Goal: Information Seeking & Learning: Check status

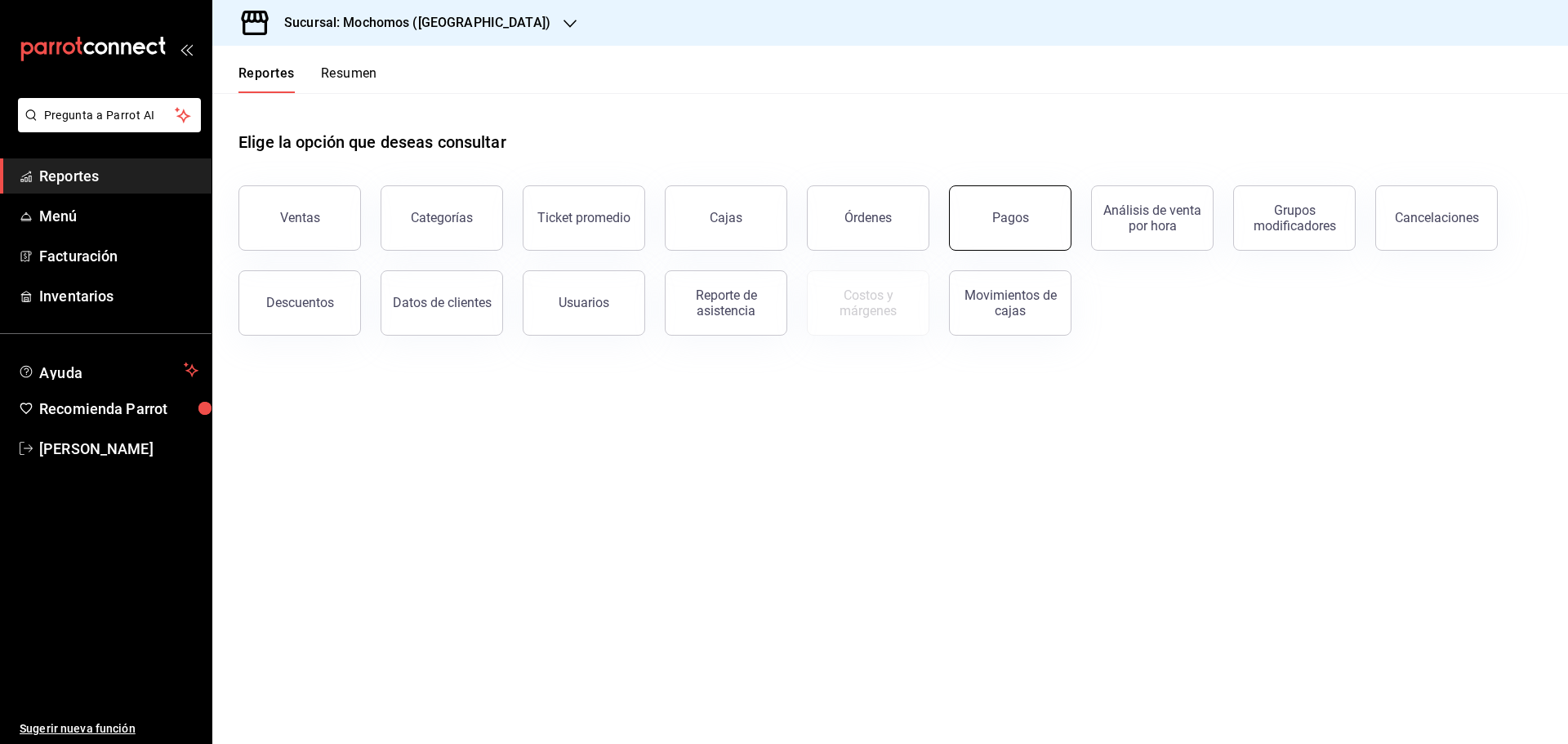
click at [1025, 232] on button "Pagos" at bounding box center [1010, 218] width 122 height 65
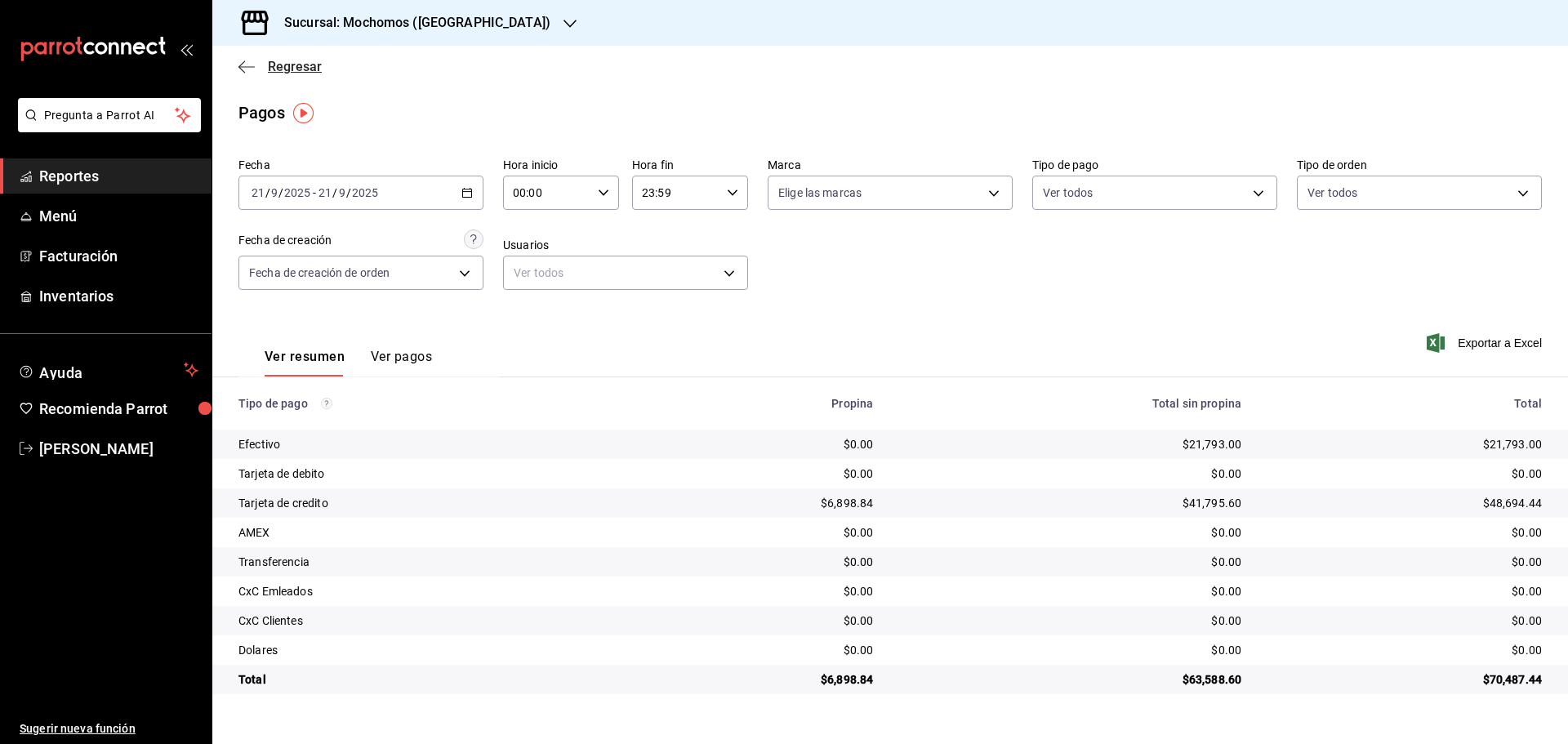
click at [245, 61] on icon "button" at bounding box center [242, 66] width 7 height 13
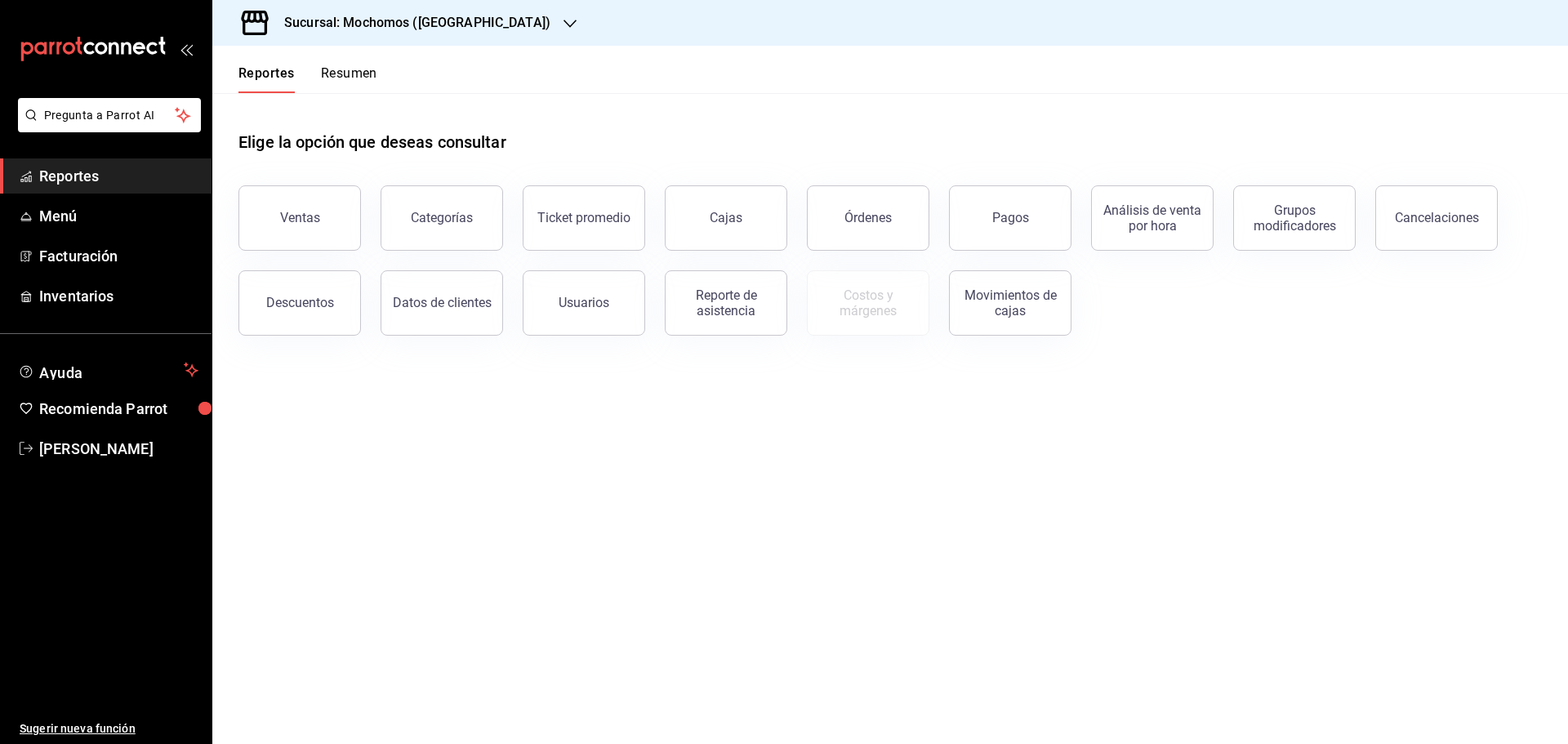
click at [563, 18] on icon "button" at bounding box center [569, 23] width 13 height 13
click at [284, 62] on span "Ryoshi ([GEOGRAPHIC_DATA])" at bounding box center [304, 71] width 157 height 17
click at [983, 206] on button "Pagos" at bounding box center [1010, 218] width 122 height 65
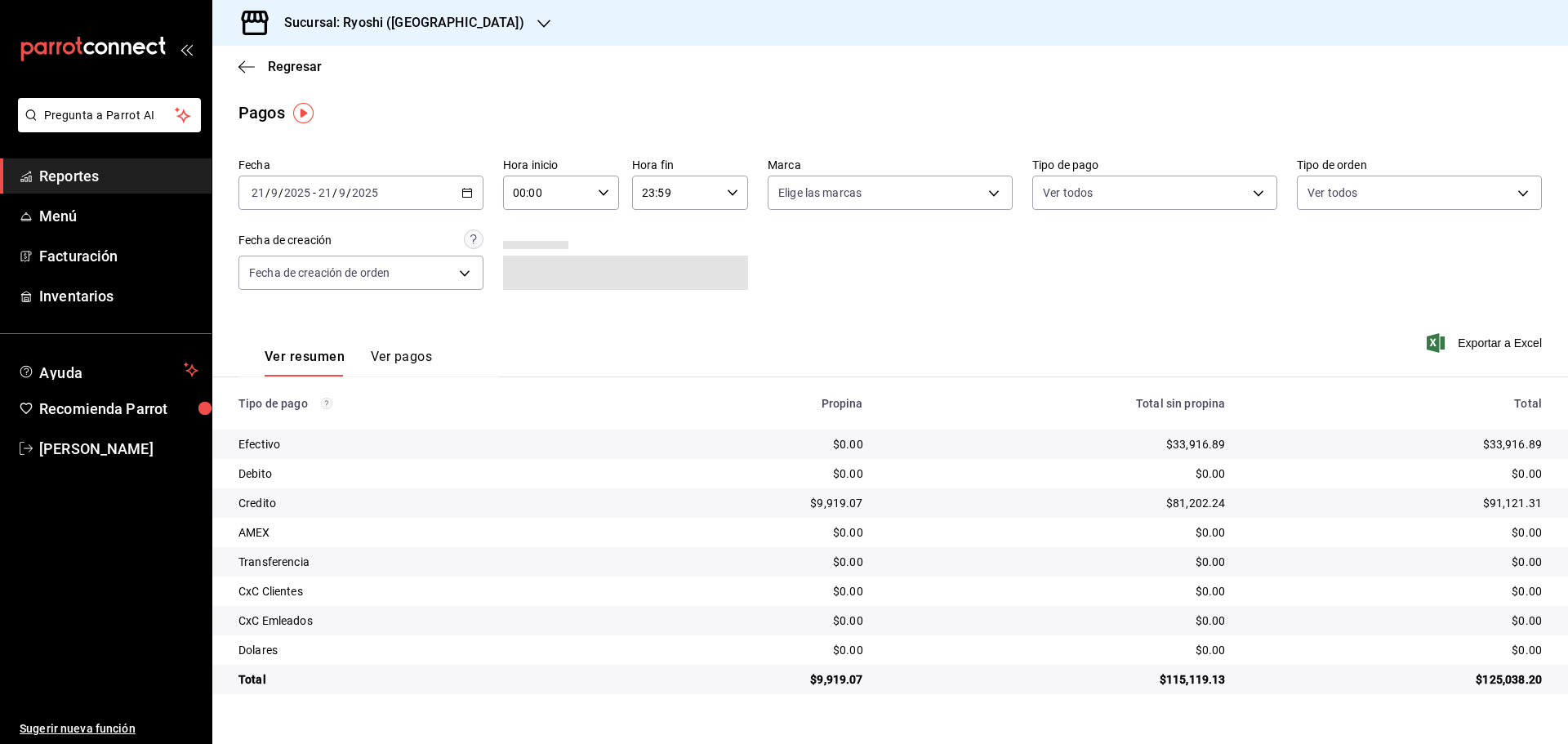
click at [605, 187] on icon "button" at bounding box center [604, 193] width 12 height 12
click at [530, 256] on button "05" at bounding box center [532, 267] width 51 height 33
type input "05:00"
click at [995, 188] on div at bounding box center [784, 372] width 1568 height 744
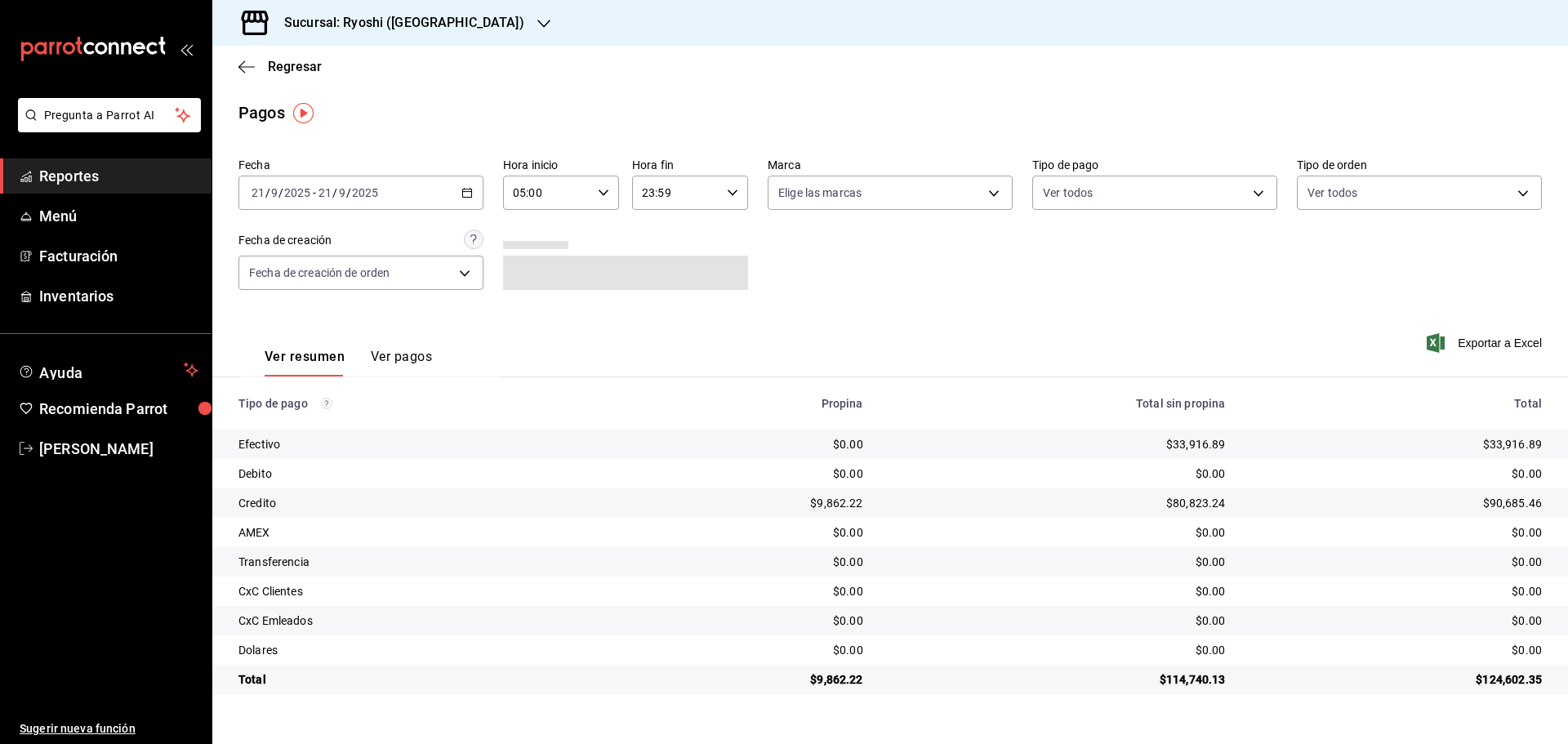
click at [995, 188] on body "Pregunta a Parrot AI Reportes Menú Facturación Inventarios Ayuda Recomienda Par…" at bounding box center [784, 372] width 1568 height 744
click at [786, 343] on input "checkbox" at bounding box center [785, 348] width 15 height 15
checkbox input "true"
type input "e80bf875-3c9c-4ad9-8c6a-14c8262011fc"
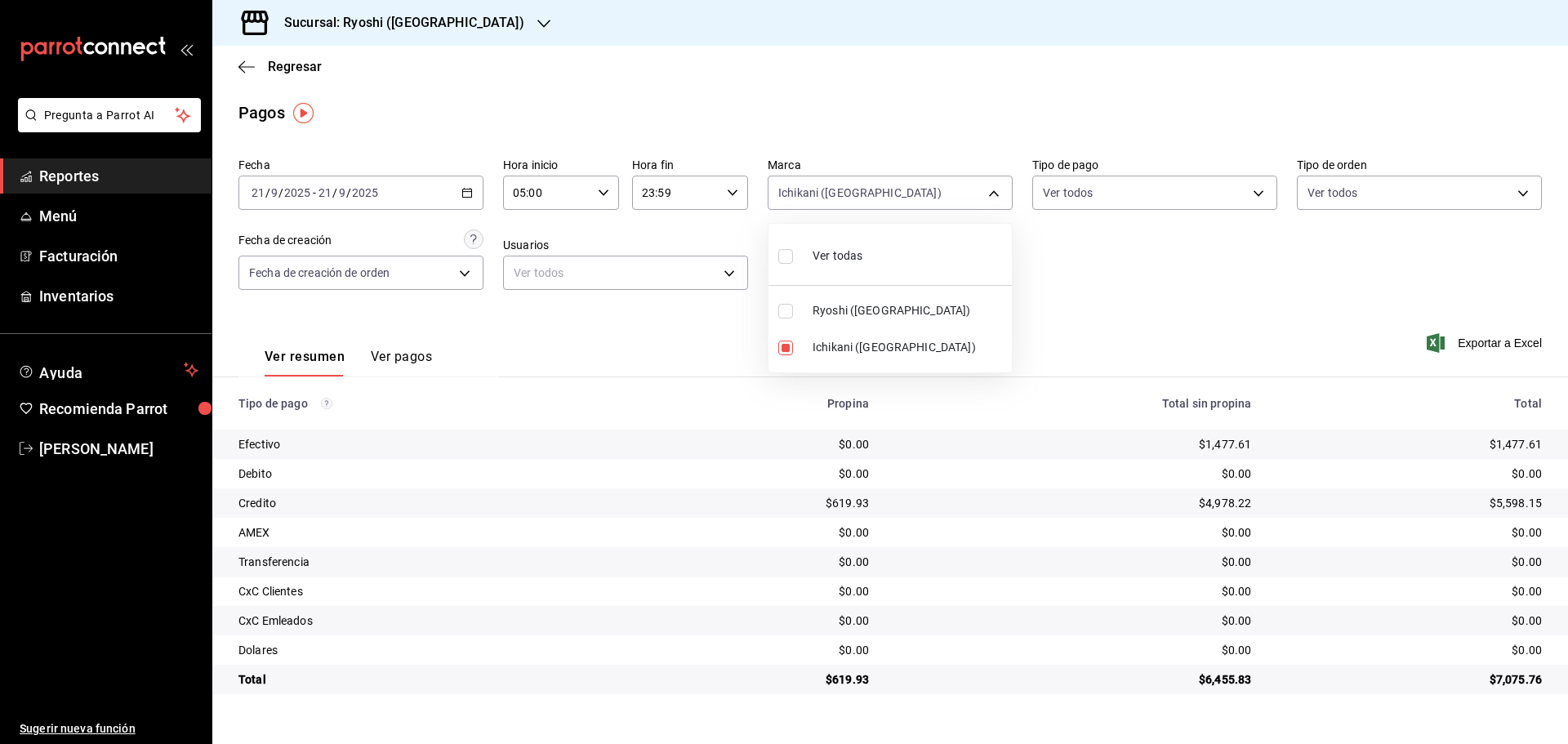
click at [247, 64] on div at bounding box center [784, 372] width 1568 height 744
click at [242, 63] on icon "button" at bounding box center [247, 66] width 17 height 15
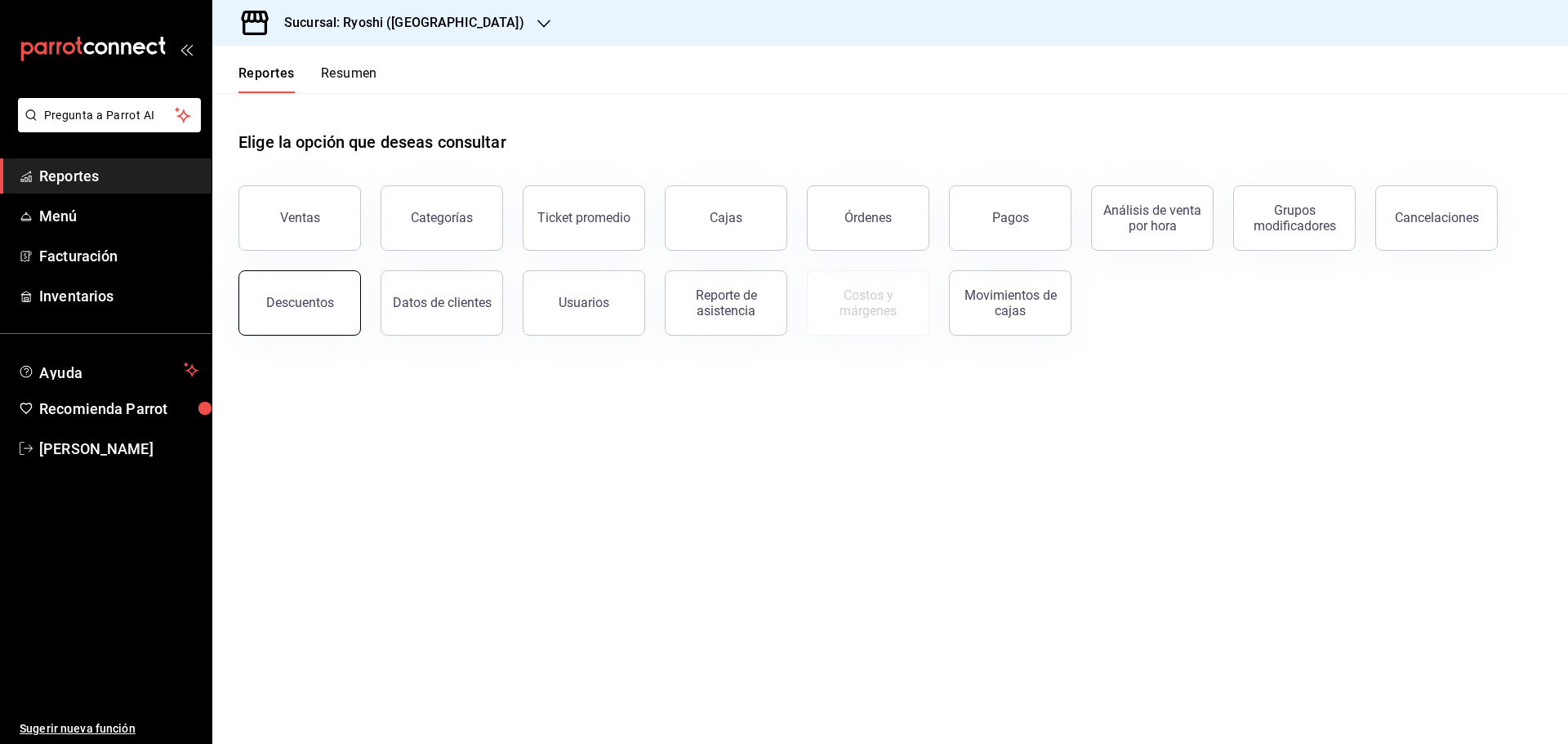
click at [317, 305] on div "Descuentos" at bounding box center [300, 303] width 68 height 16
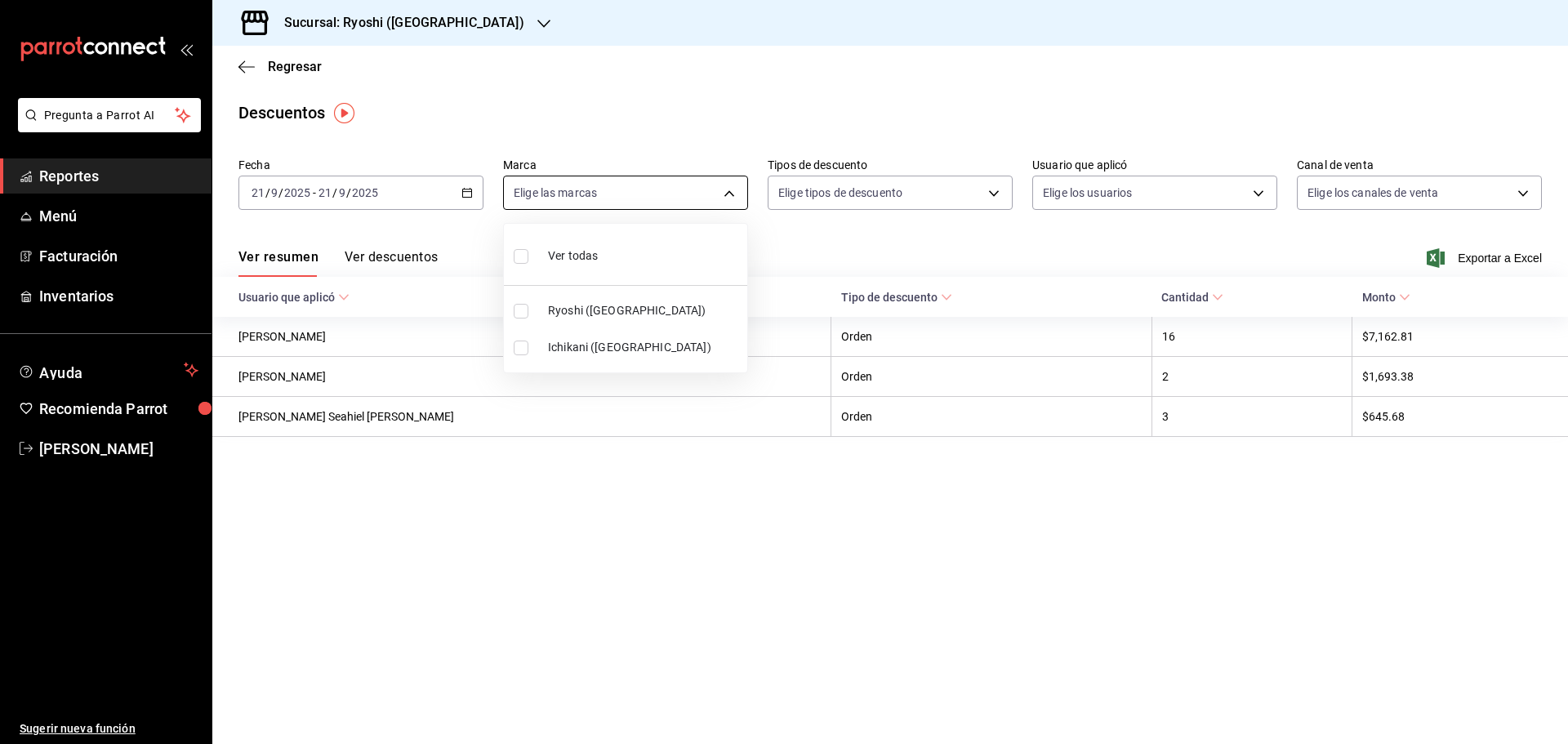
click at [727, 191] on body "Pregunta a Parrot AI Reportes Menú Facturación Inventarios Ayuda Recomienda Par…" at bounding box center [784, 372] width 1568 height 744
click at [526, 345] on input "checkbox" at bounding box center [520, 348] width 15 height 15
checkbox input "true"
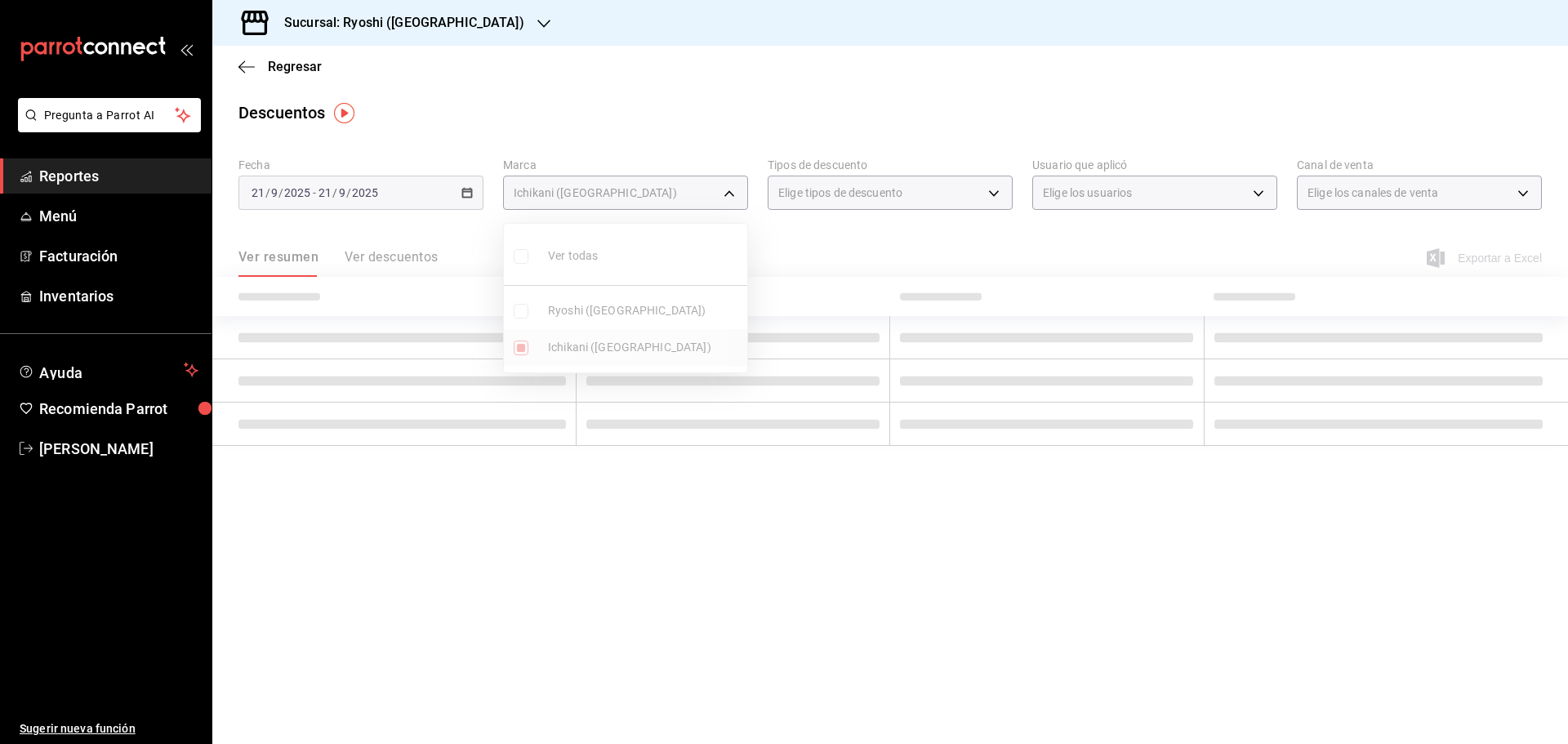
type input "e80bf875-3c9c-4ad9-8c6a-14c8262011fc"
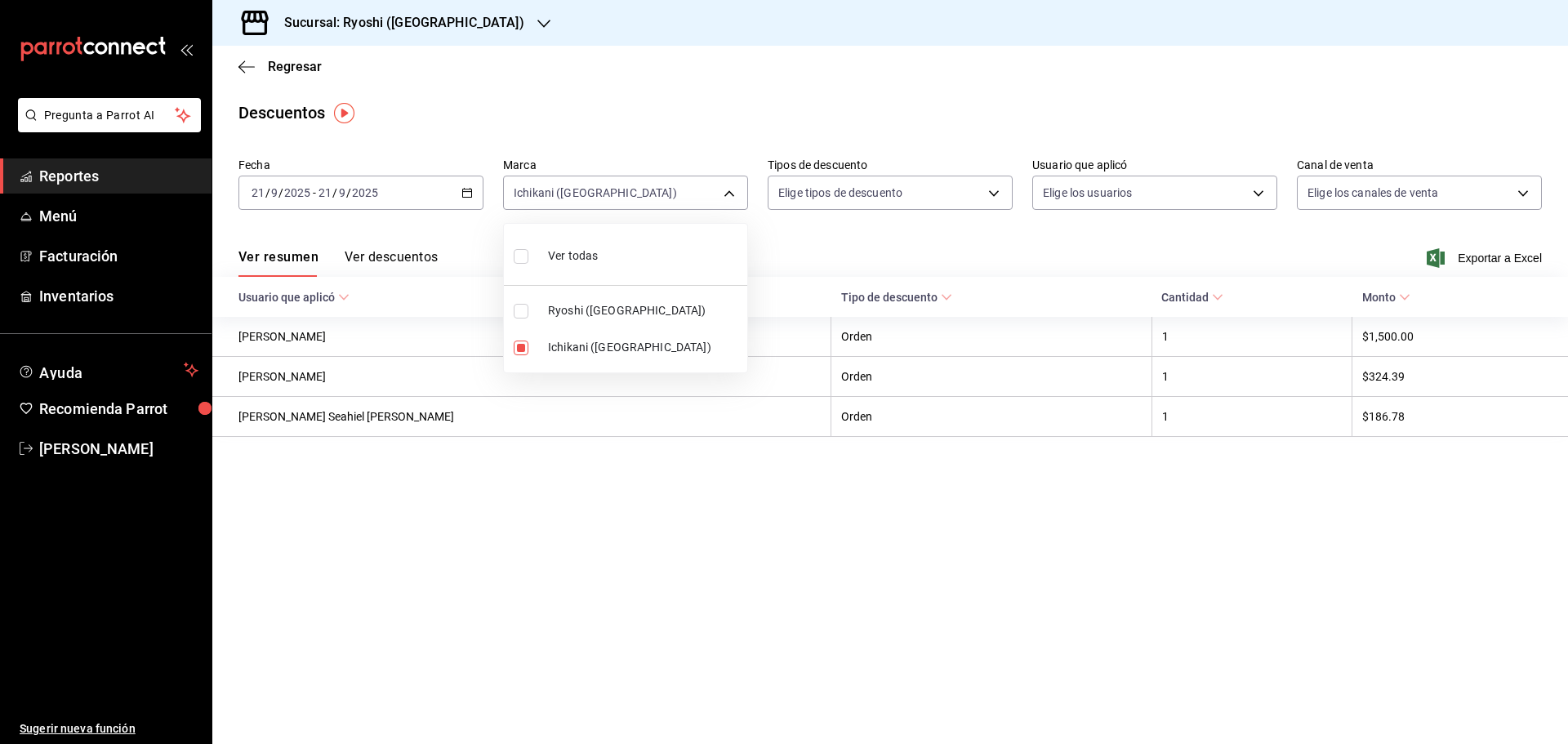
click at [242, 64] on div at bounding box center [784, 372] width 1568 height 744
click at [242, 64] on icon "button" at bounding box center [247, 66] width 17 height 15
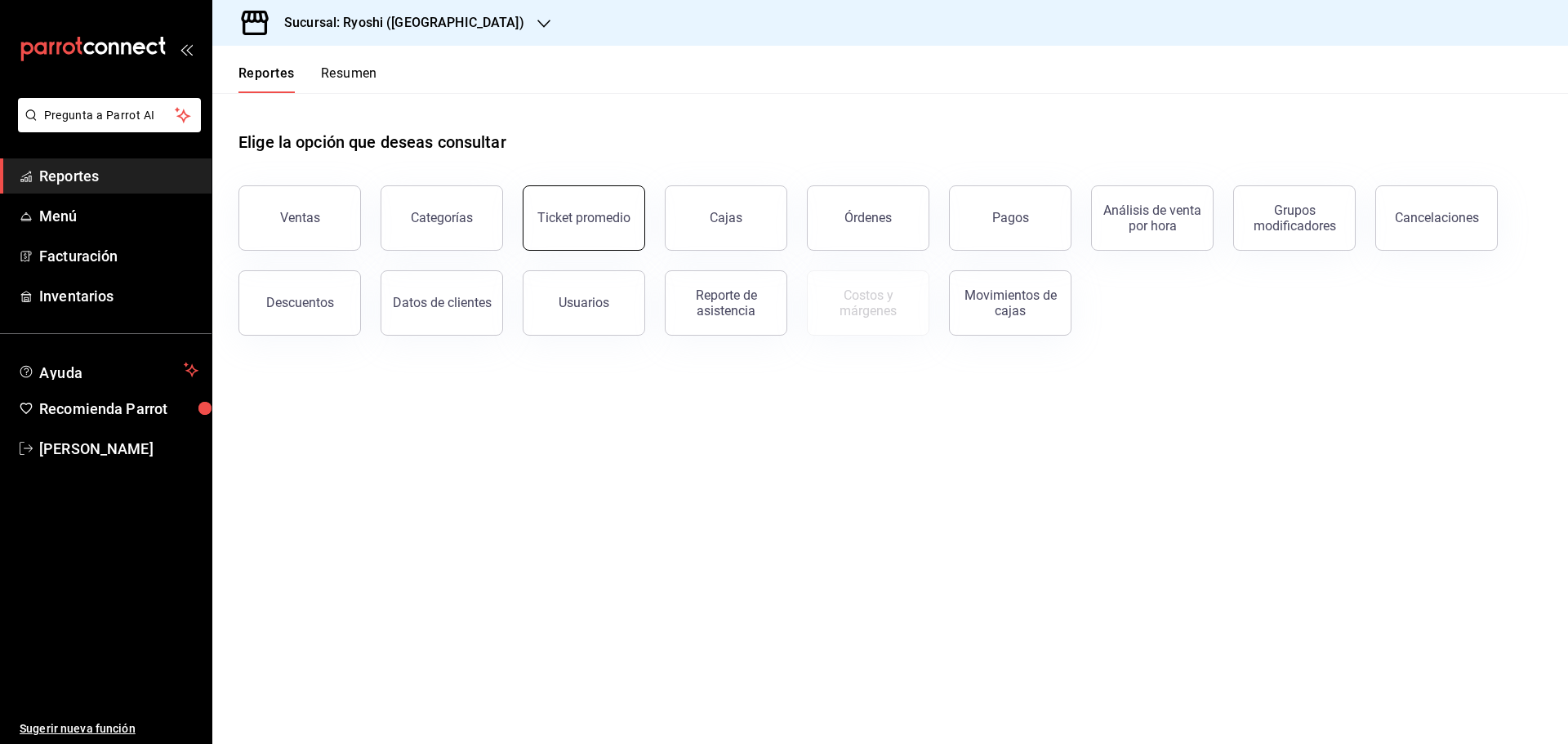
click at [612, 229] on button "Ticket promedio" at bounding box center [584, 218] width 122 height 65
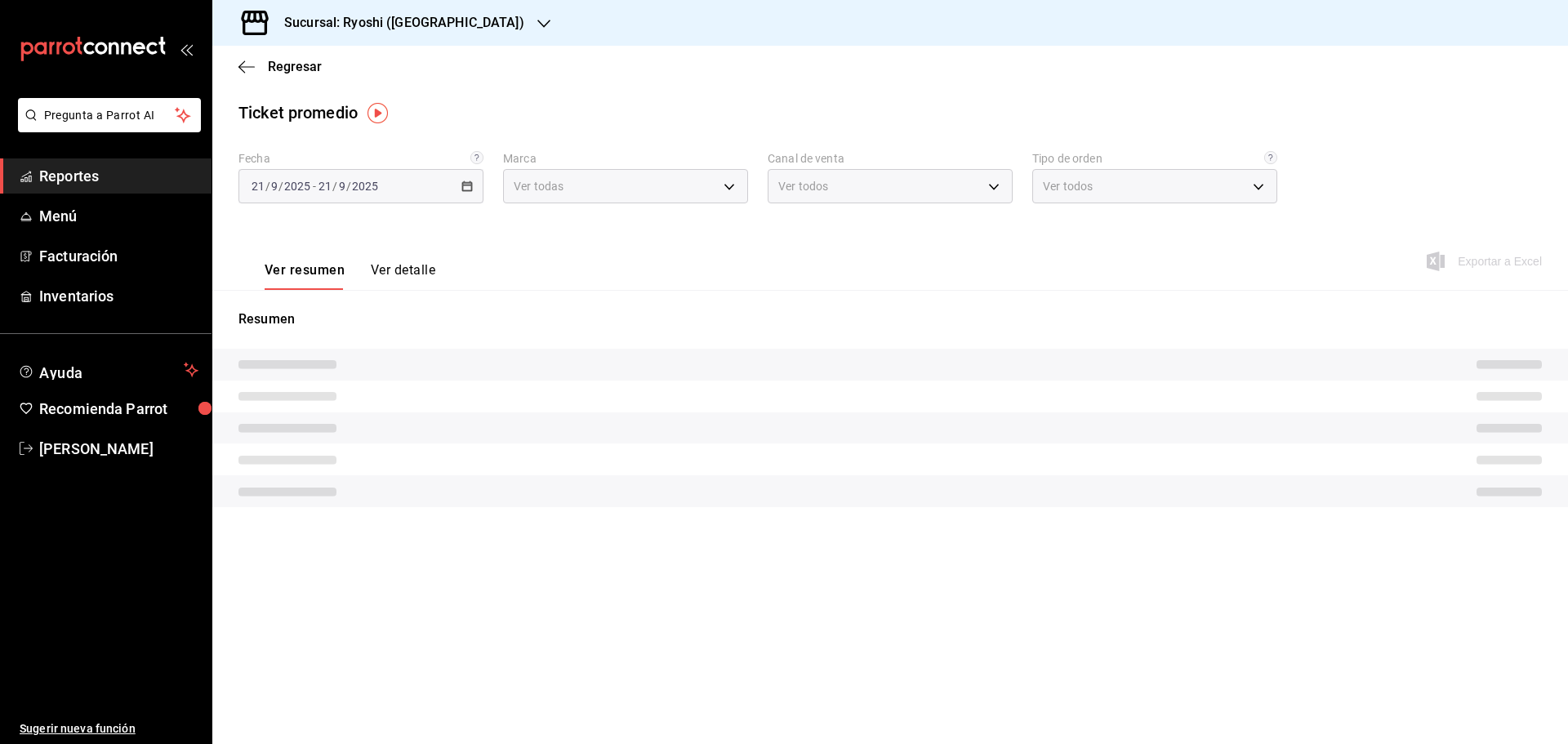
type input "26ca50e5-a845-484f-a54e-8a4432b79f59,e80bf875-3c9c-4ad9-8c6a-14c8262011fc"
type input "PARROT,UBER_EATS,RAPPI,DIDI_FOOD,ONLINE"
type input "8361b891-a2e9-4fcd-a853-f9fc8036f76a,b76ec9ad-9f52-4de9-91c0-fd75567639de,0d81c…"
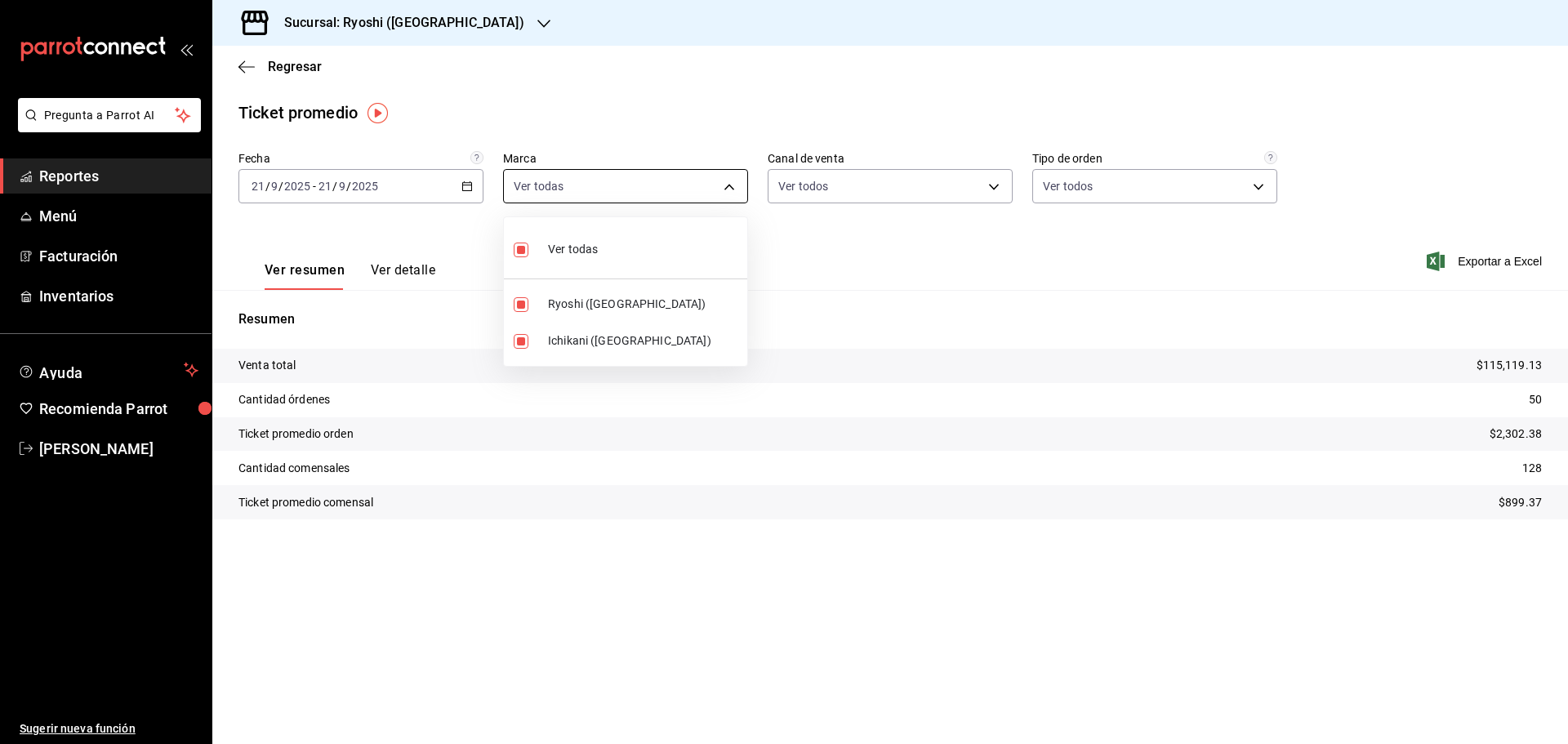
click at [718, 182] on body "Pregunta a Parrot AI Reportes Menú Facturación Inventarios Ayuda Recomienda Par…" at bounding box center [784, 372] width 1568 height 744
click at [526, 251] on input "checkbox" at bounding box center [520, 250] width 15 height 15
checkbox input "false"
click at [519, 336] on input "checkbox" at bounding box center [520, 341] width 15 height 15
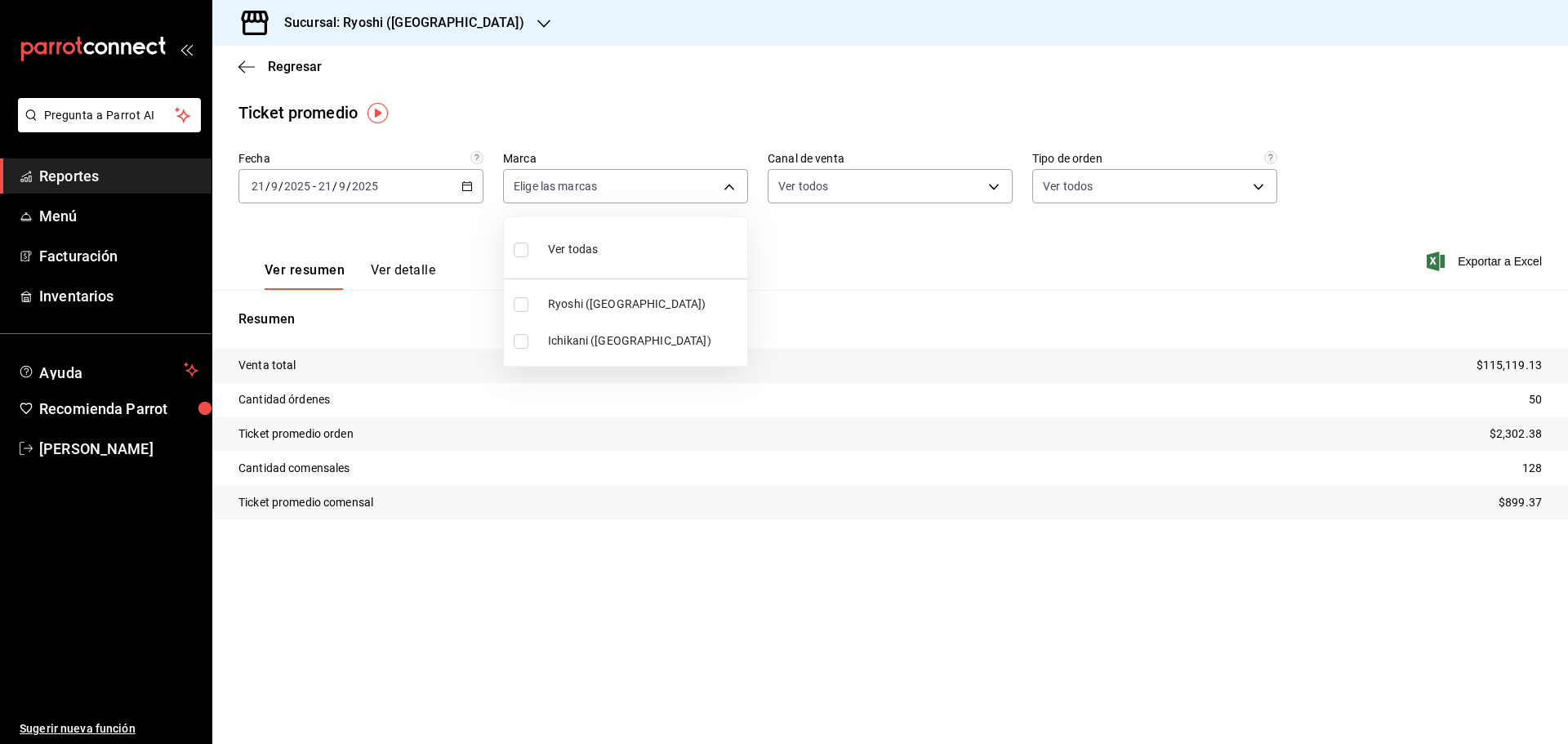
checkbox input "true"
type input "e80bf875-3c9c-4ad9-8c6a-14c8262011fc"
click at [455, 22] on div at bounding box center [784, 372] width 1568 height 744
click at [537, 22] on icon "button" at bounding box center [543, 23] width 13 height 8
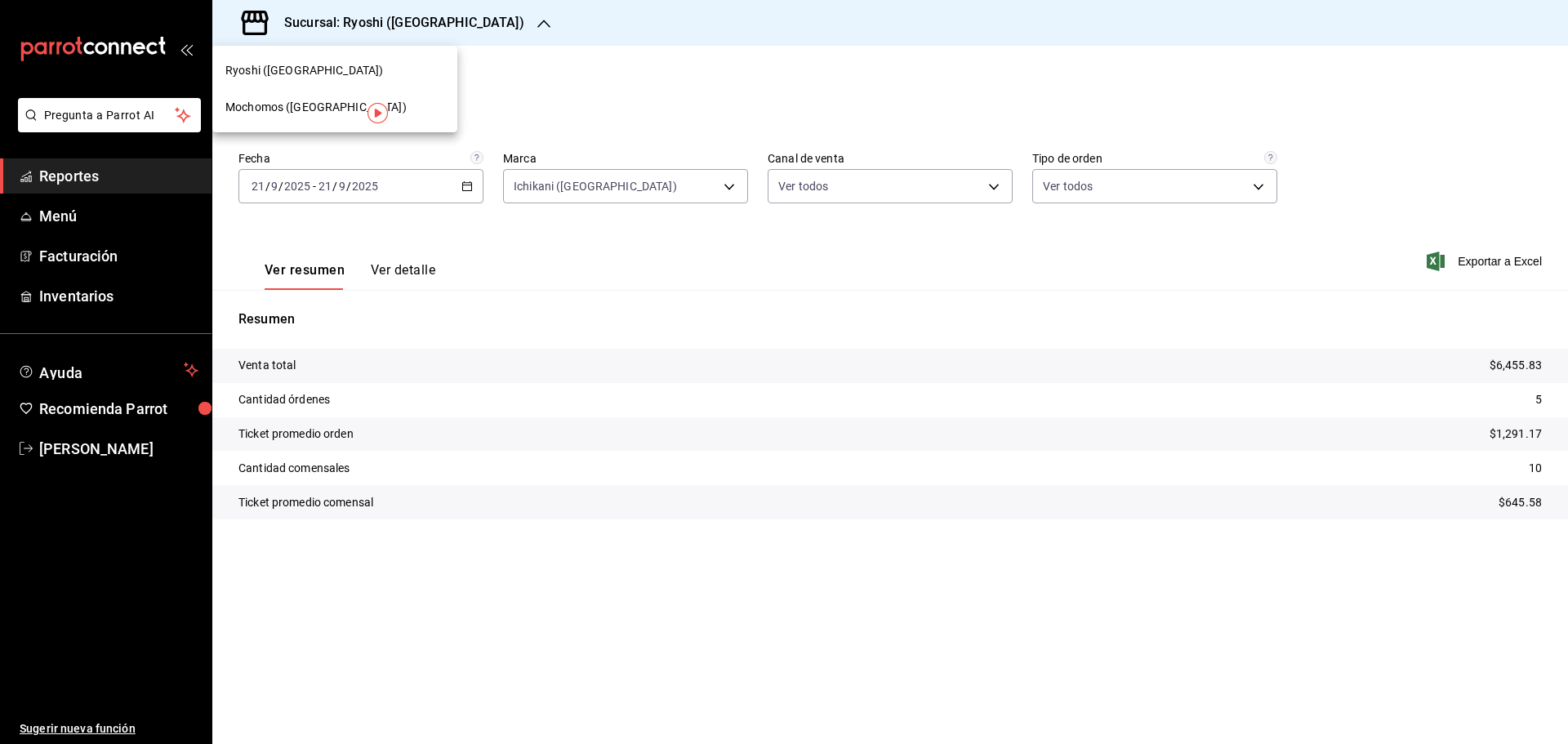
click at [284, 100] on span "Mochomos (Cancun)" at bounding box center [316, 108] width 182 height 17
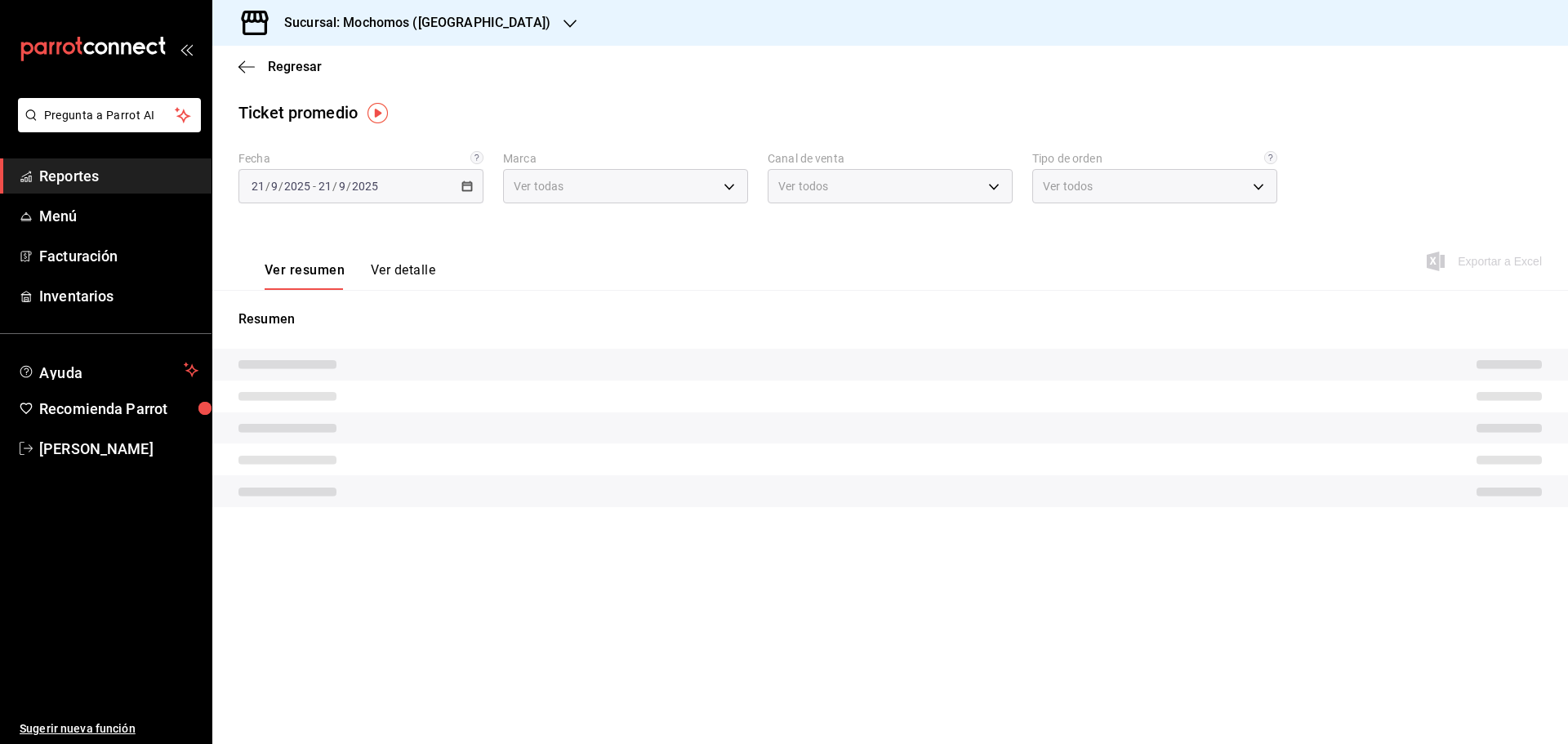
type input "81a909d9-58c5-46d1-b07d-4106a63ec642"
type input "PARROT,UBER_EATS,RAPPI,DIDI_FOOD,ONLINE"
type input "4757a820-eeb2-41c4-a2a2-ff7184acdd23,e3c18427-67e3-456a-aa48-e63191ec6ccf,aa1fd…"
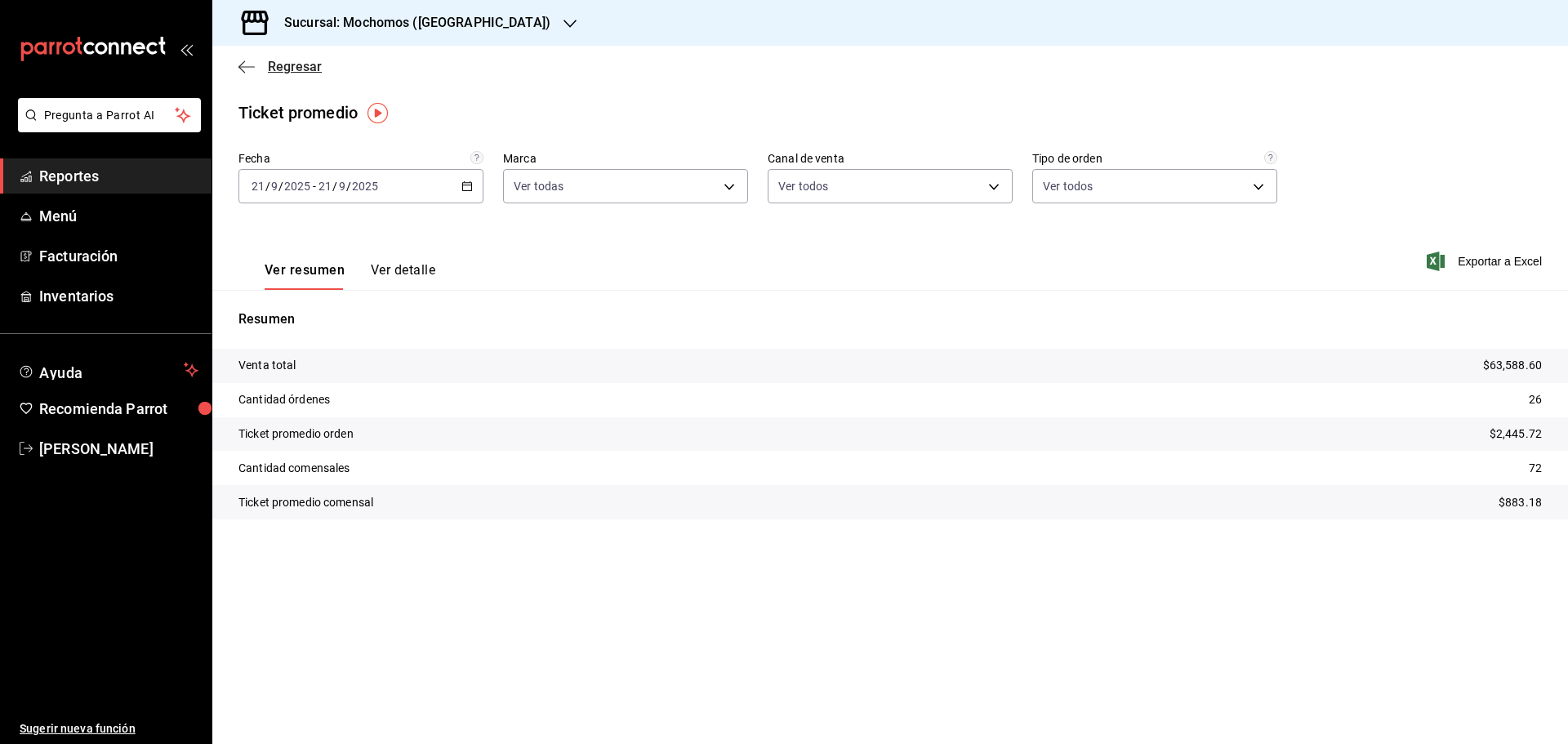
click at [243, 64] on icon "button" at bounding box center [247, 66] width 17 height 15
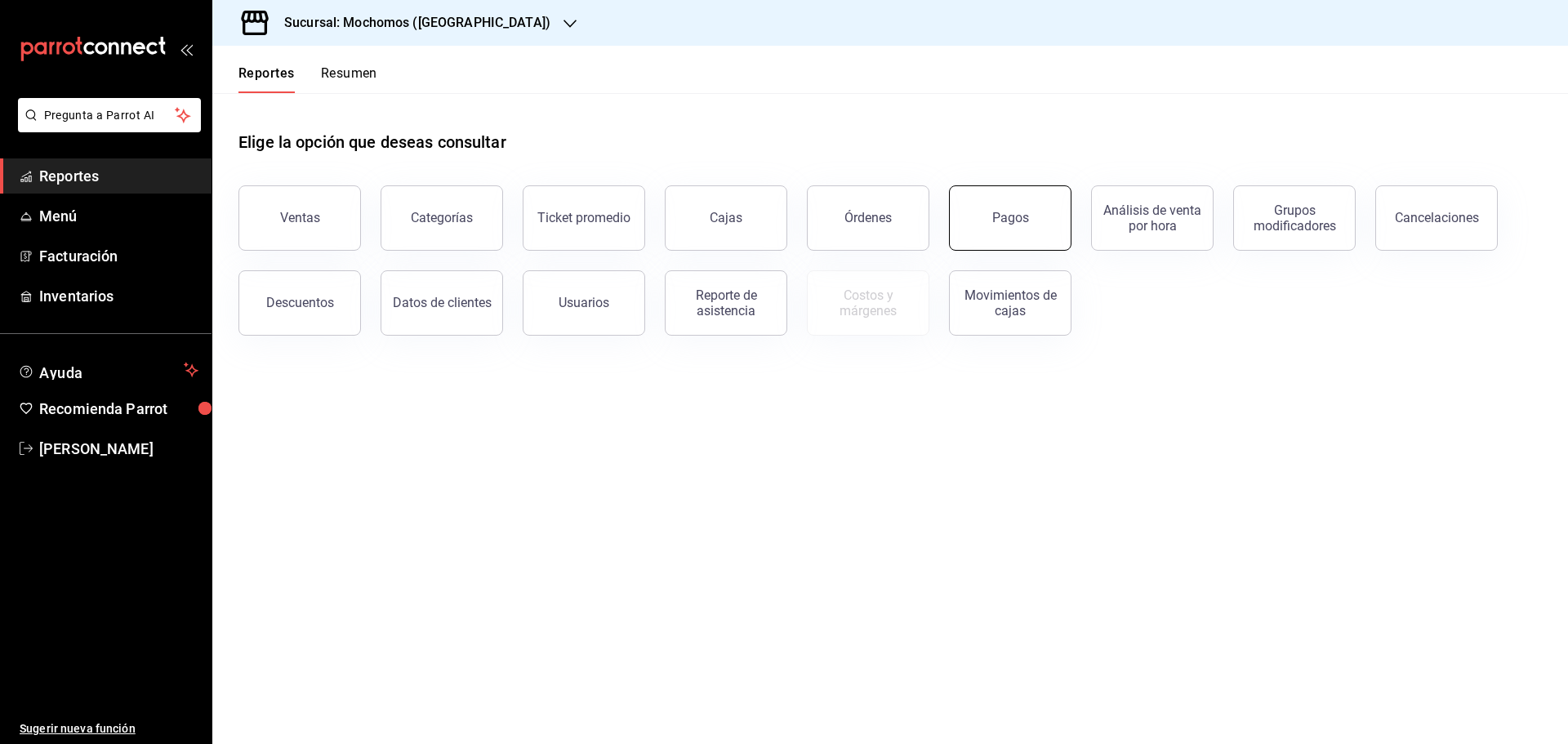
click at [977, 226] on button "Pagos" at bounding box center [1010, 218] width 122 height 65
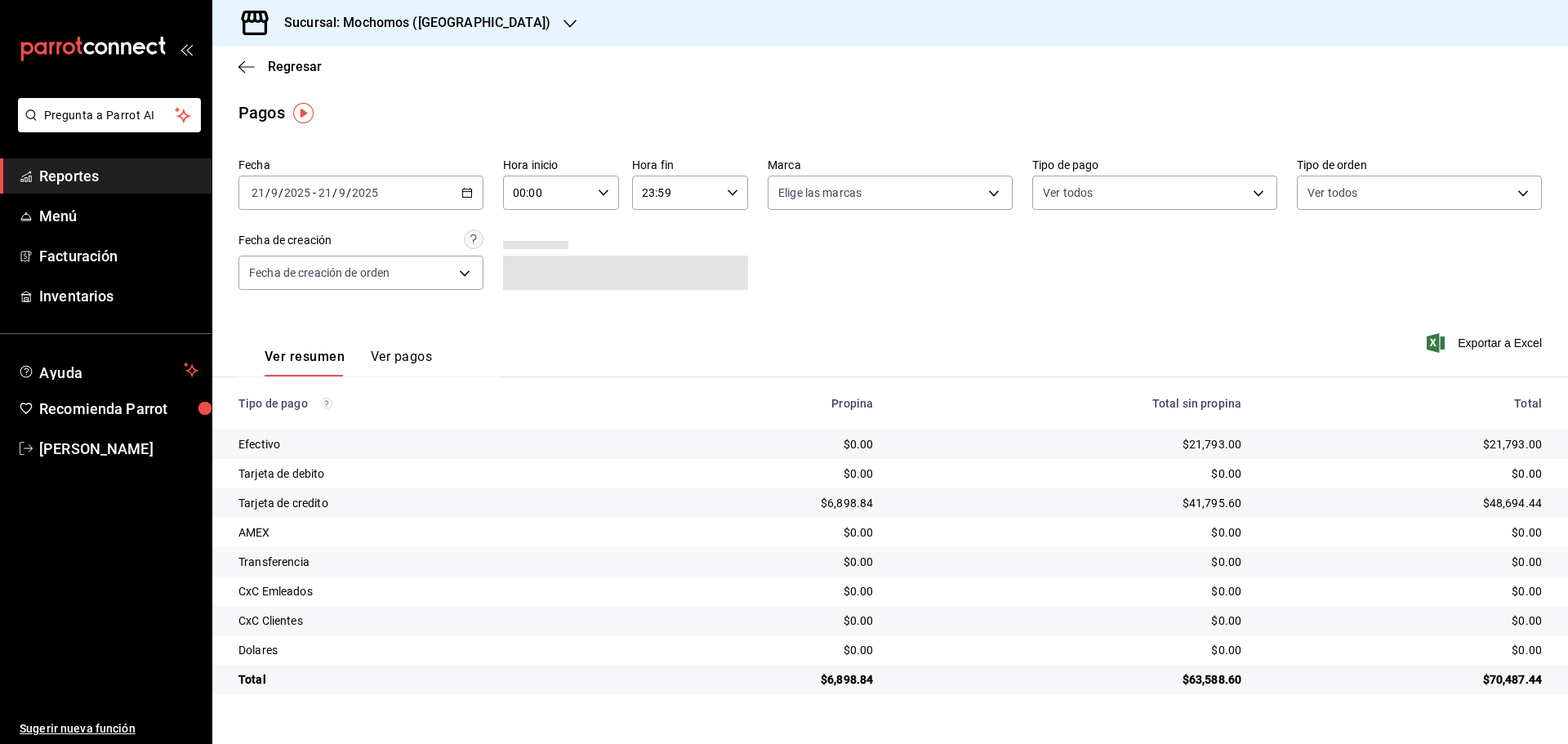
click at [603, 186] on div "00:00 Hora inicio" at bounding box center [560, 192] width 116 height 34
click at [532, 259] on button "05" at bounding box center [532, 267] width 51 height 33
type input "05:00"
click at [242, 64] on div at bounding box center [784, 372] width 1568 height 744
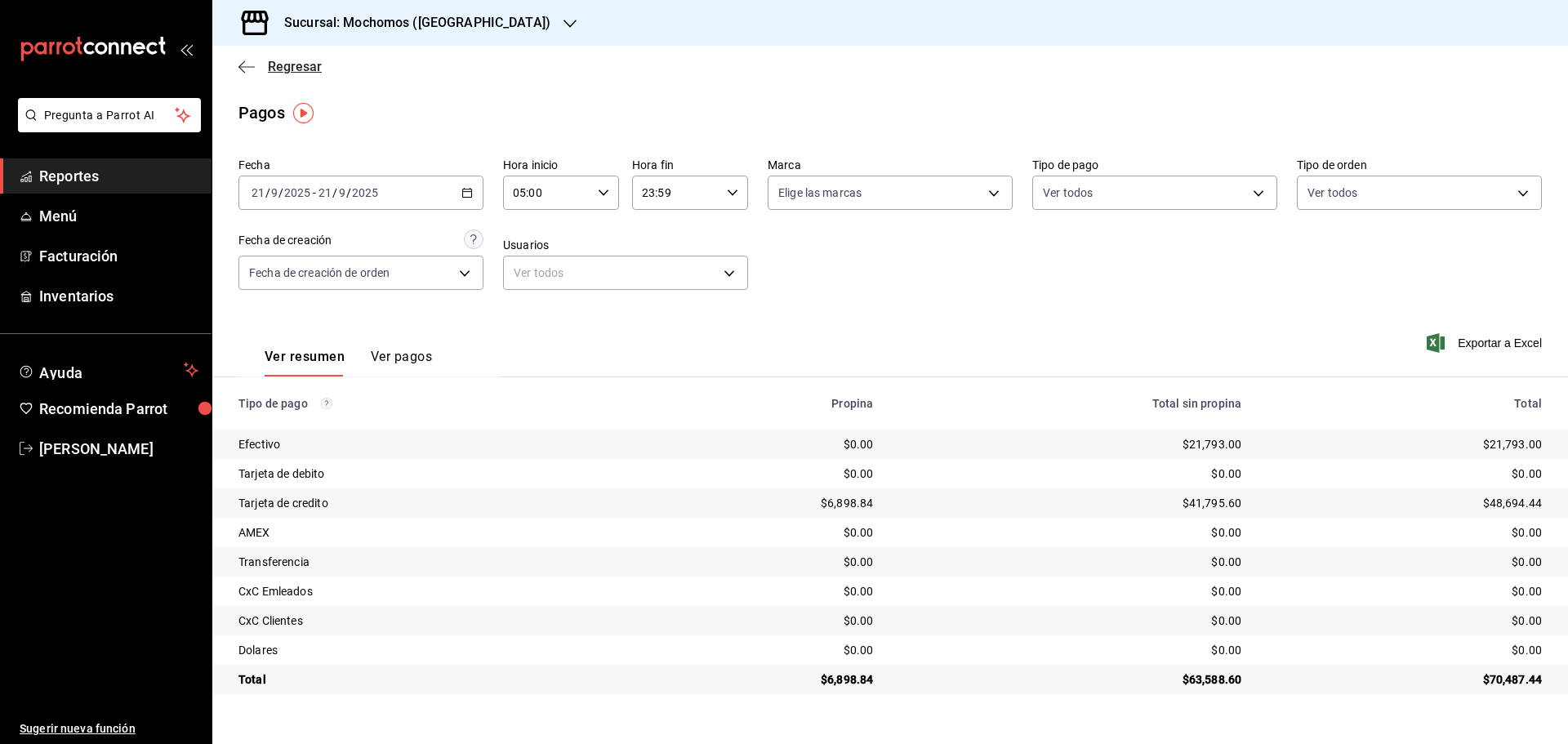
click at [244, 64] on icon "button" at bounding box center [247, 66] width 17 height 15
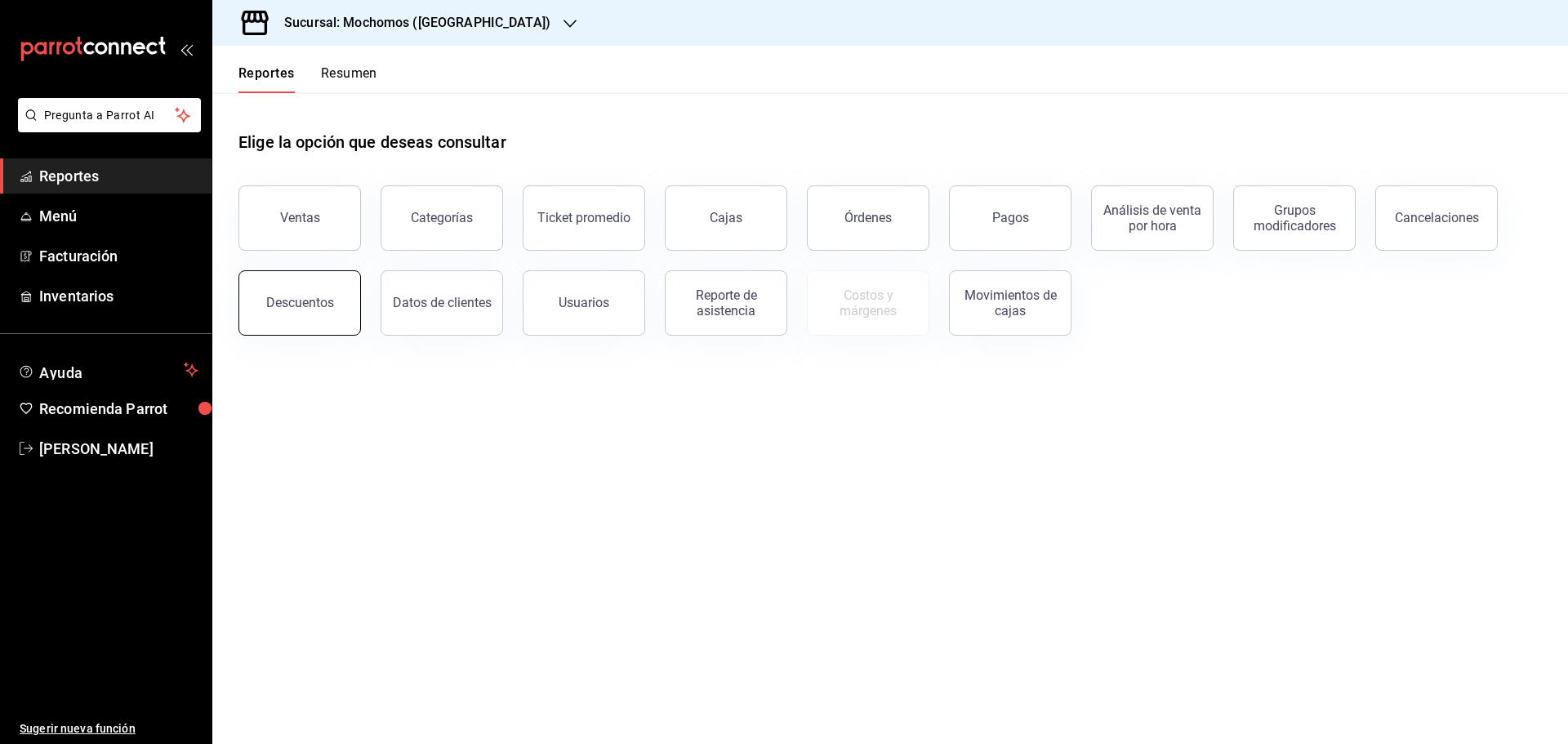
click at [297, 300] on div "Descuentos" at bounding box center [300, 303] width 68 height 16
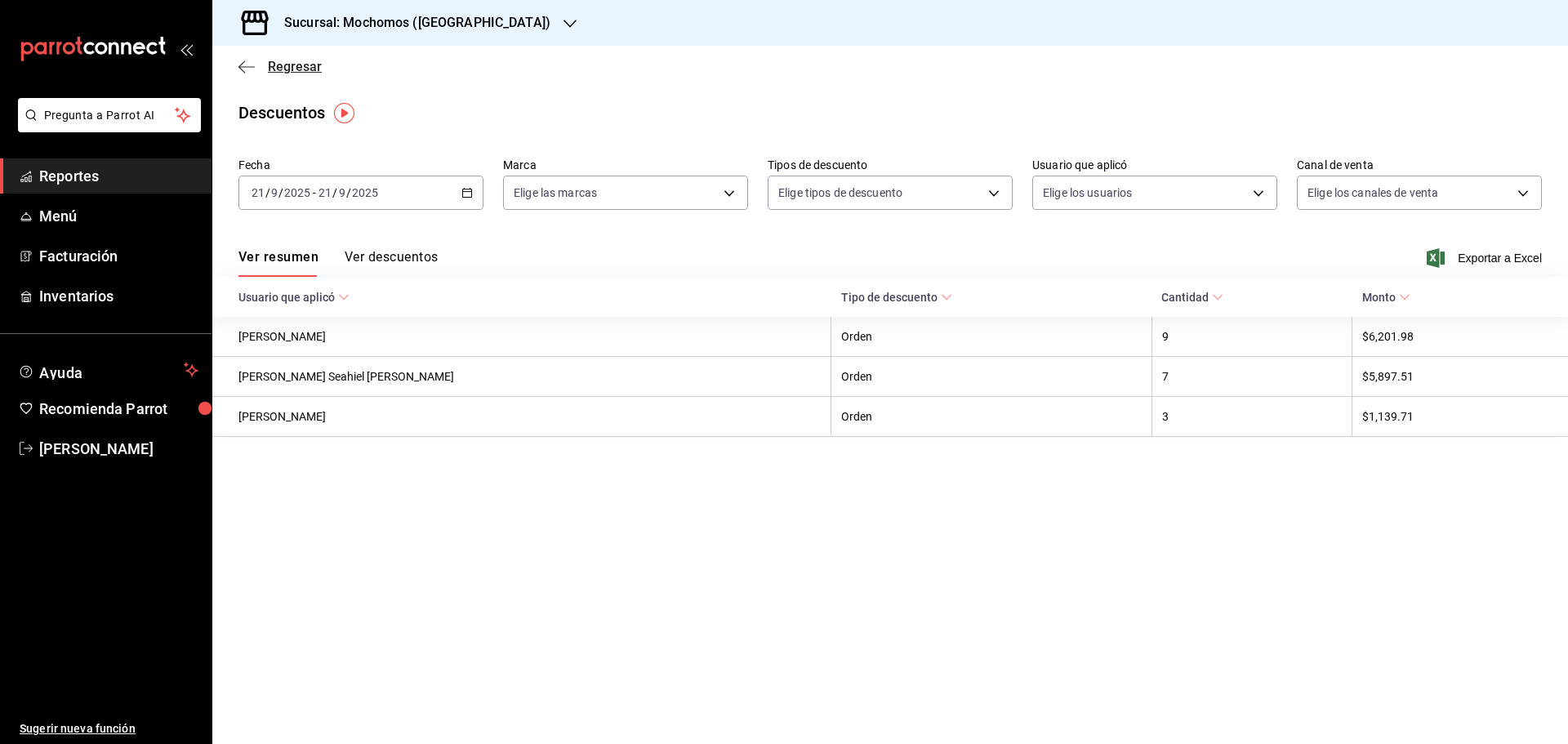
click at [247, 62] on icon "button" at bounding box center [247, 66] width 17 height 15
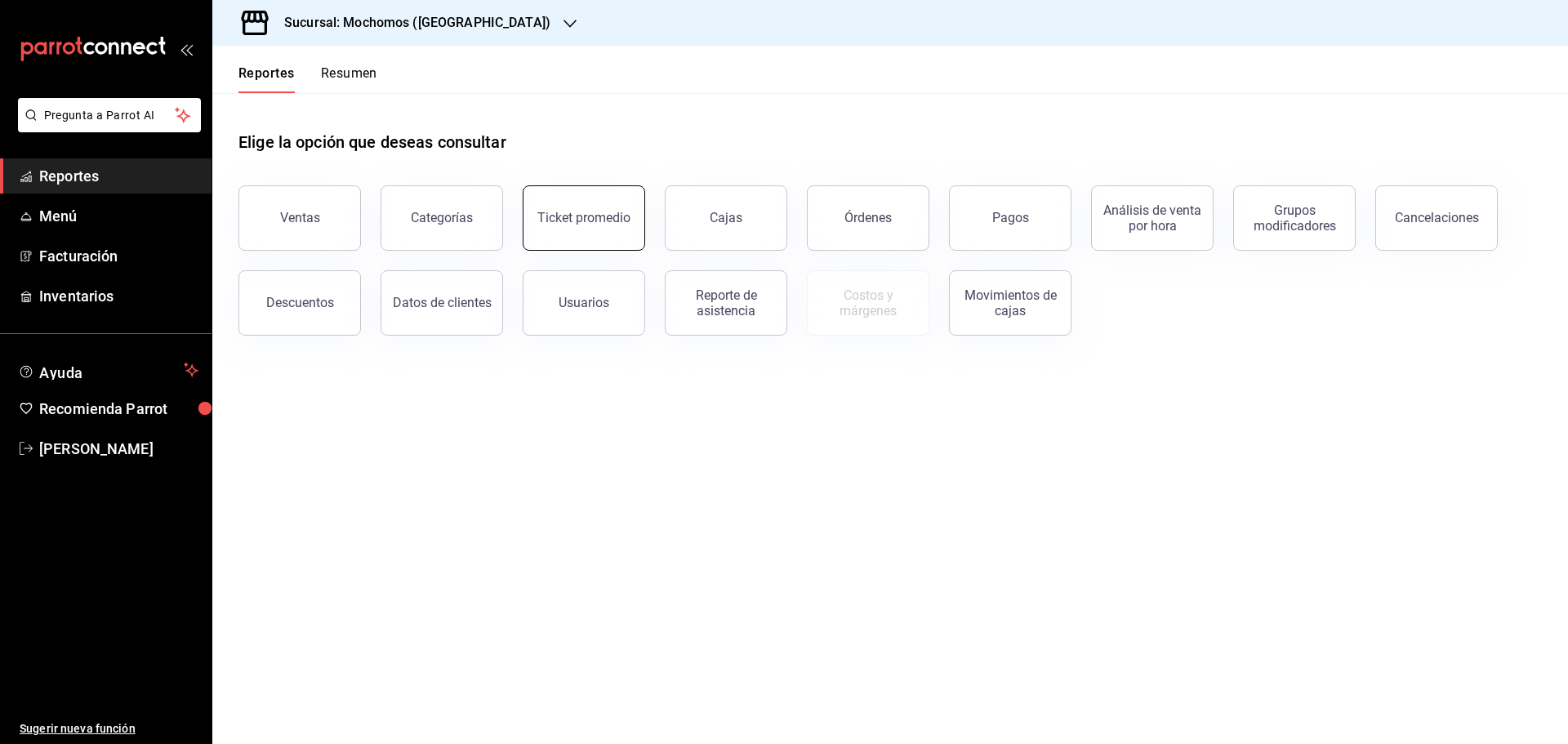
click at [598, 223] on div "Ticket promedio" at bounding box center [584, 218] width 93 height 16
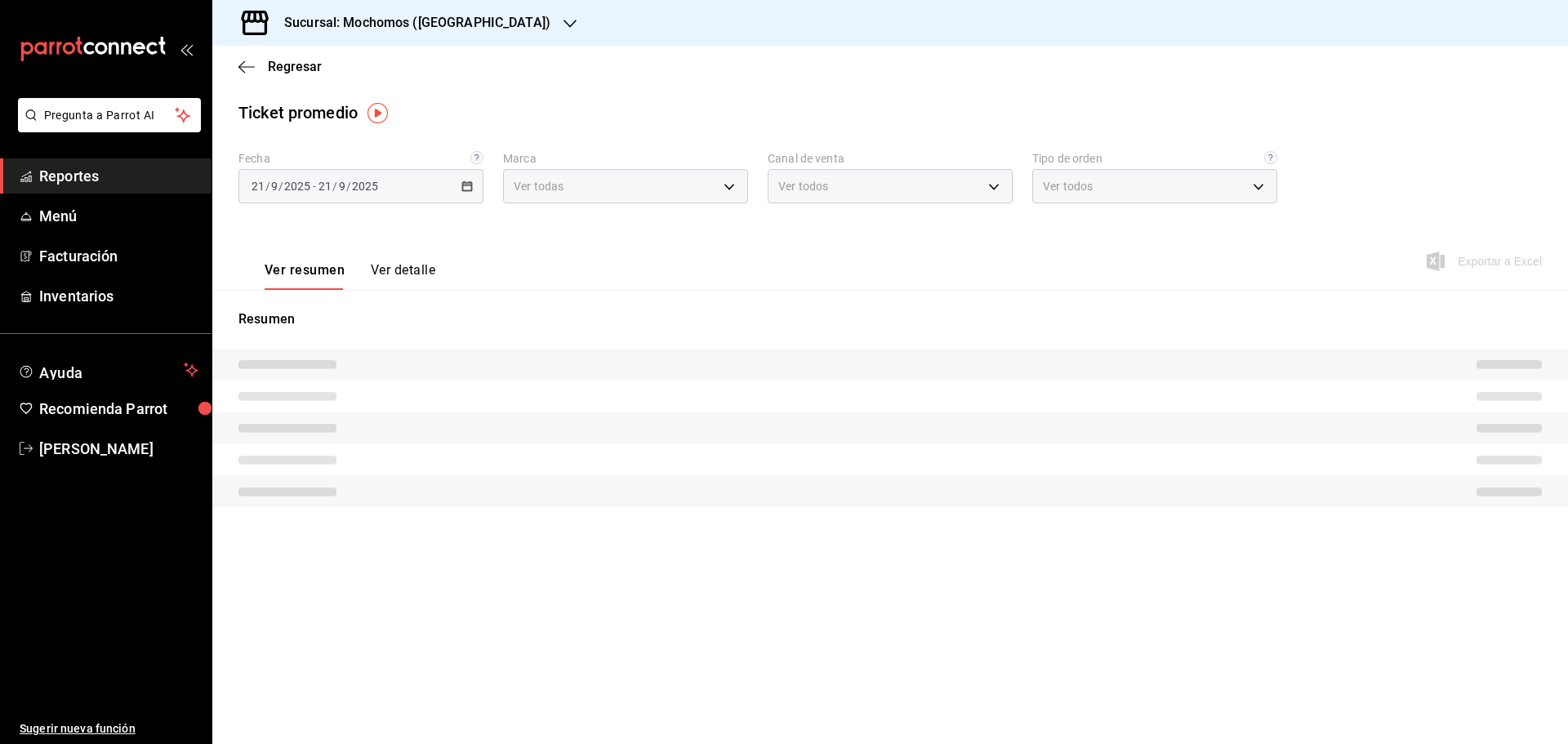
type input "81a909d9-58c5-46d1-b07d-4106a63ec642"
type input "PARROT,UBER_EATS,RAPPI,DIDI_FOOD,ONLINE"
type input "4757a820-eeb2-41c4-a2a2-ff7184acdd23,e3c18427-67e3-456a-aa48-e63191ec6ccf,aa1fd…"
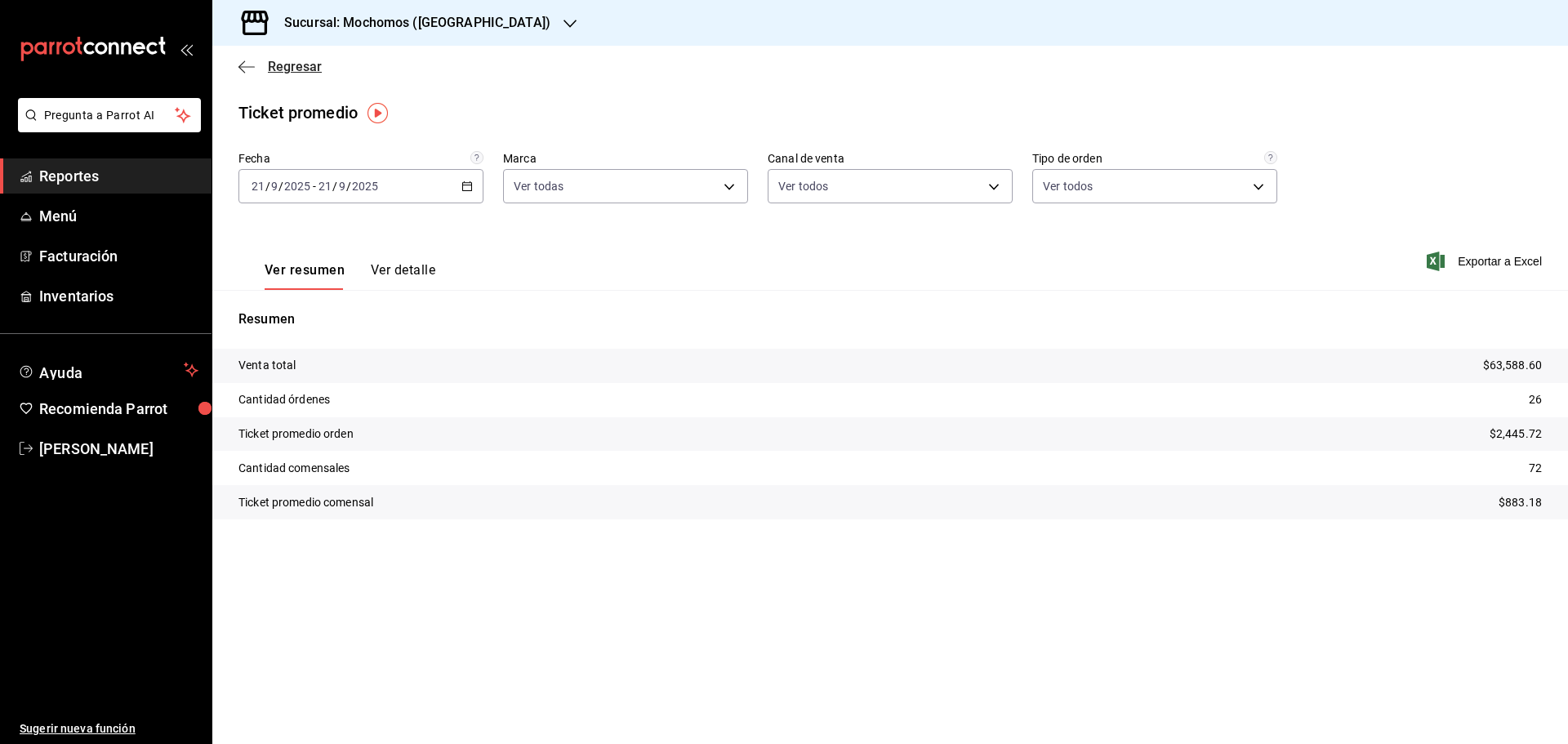
click at [242, 64] on icon "button" at bounding box center [247, 66] width 17 height 15
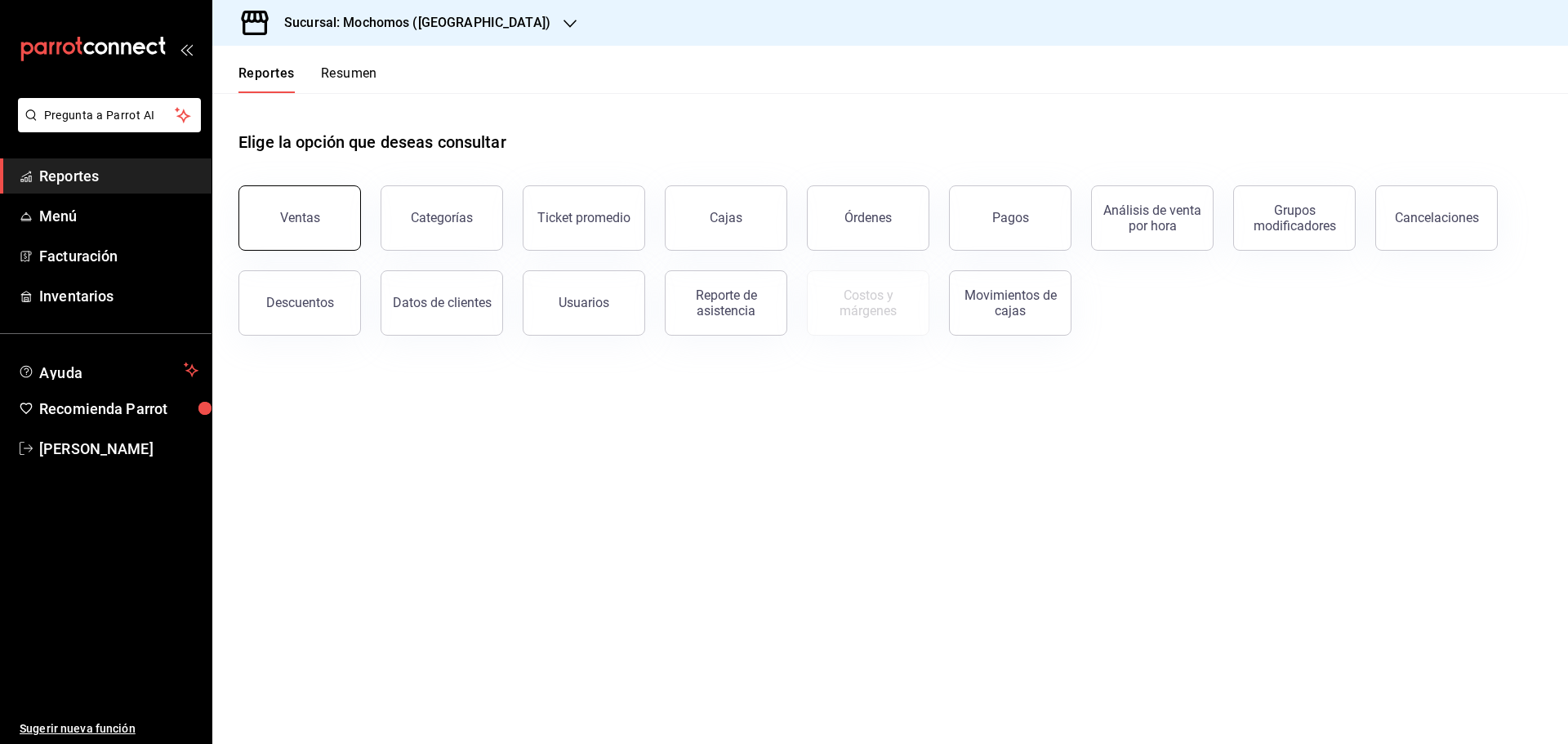
click at [306, 222] on div "Ventas" at bounding box center [300, 218] width 40 height 16
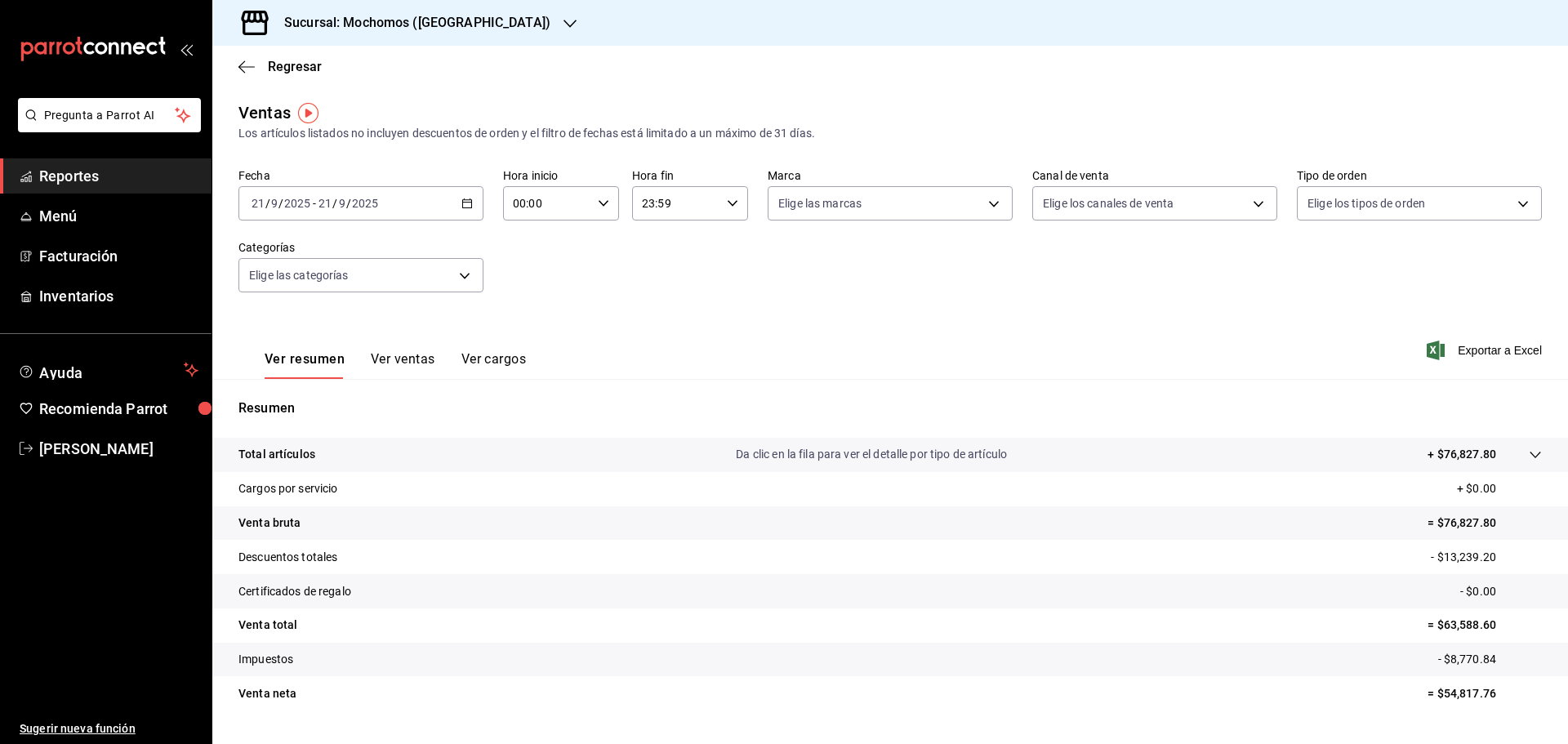
click at [598, 198] on icon "button" at bounding box center [604, 204] width 12 height 12
click at [526, 275] on span "05" at bounding box center [529, 277] width 32 height 13
type input "05:00"
click at [1472, 349] on div at bounding box center [784, 372] width 1568 height 744
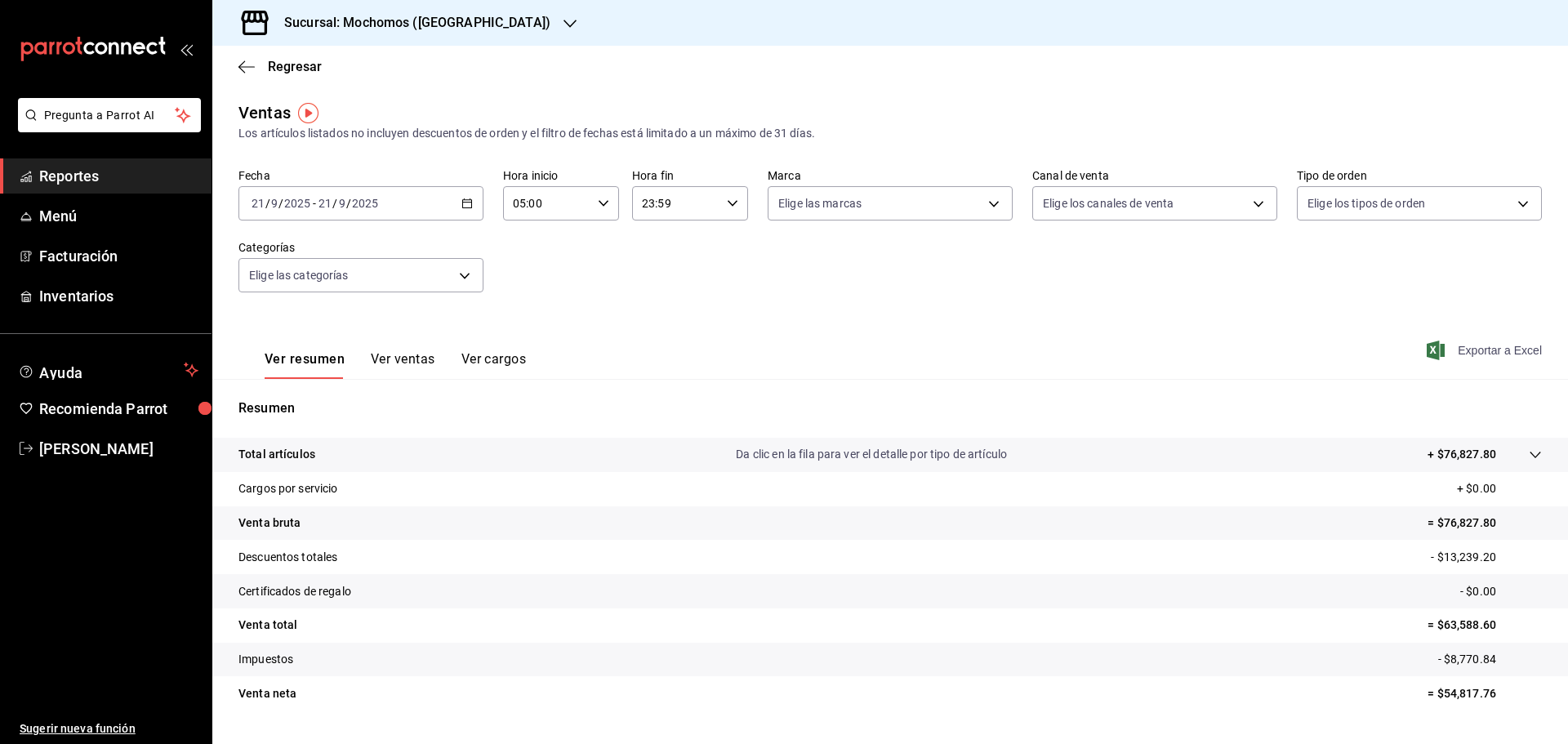
click at [1459, 347] on span "Exportar a Excel" at bounding box center [1485, 351] width 112 height 19
click at [465, 200] on \(Stroke\) "button" at bounding box center [467, 203] width 10 height 9
click at [304, 398] on span "Rango de fechas" at bounding box center [316, 400] width 126 height 17
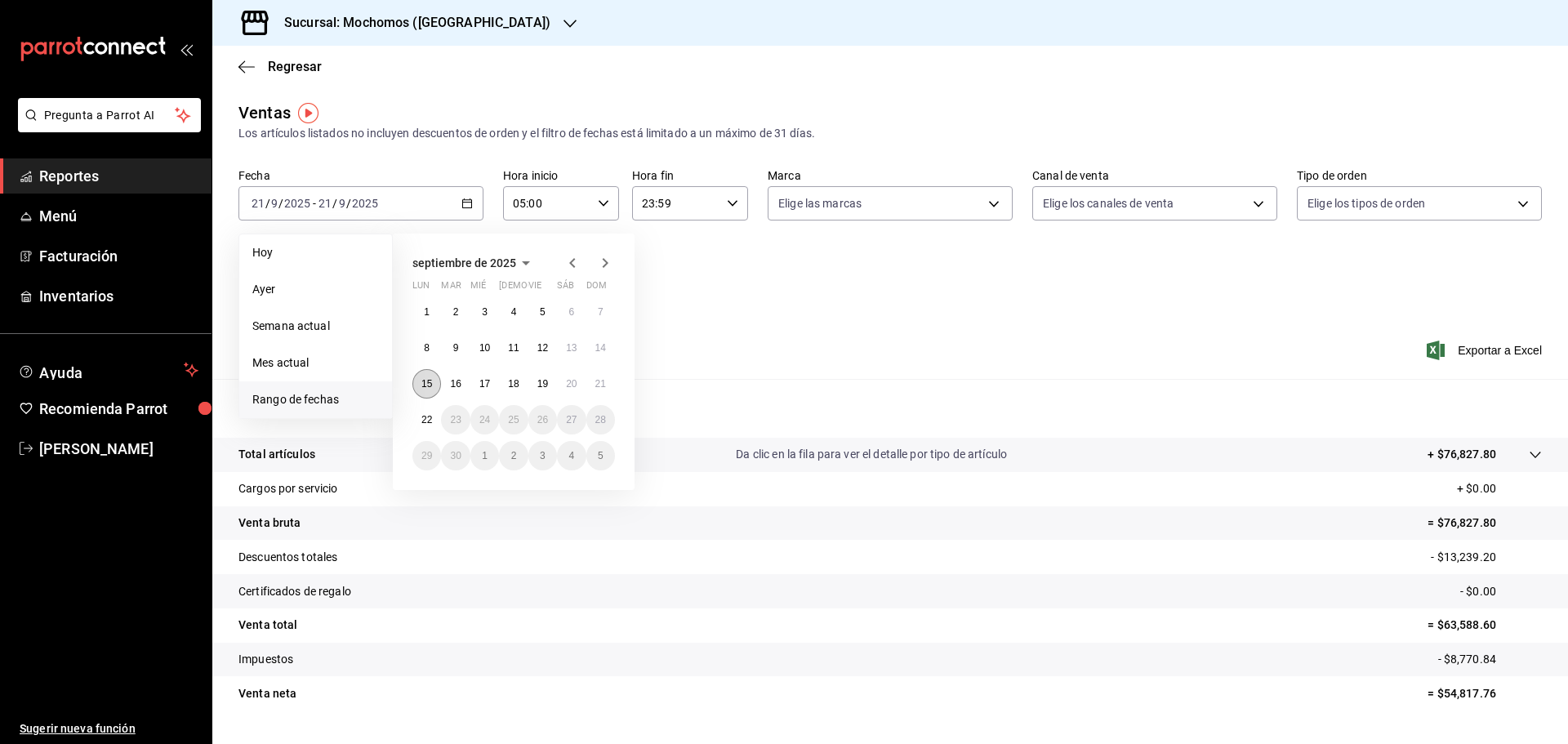
click at [424, 375] on button "15" at bounding box center [426, 384] width 28 height 29
click at [603, 384] on abbr "21" at bounding box center [600, 384] width 11 height 12
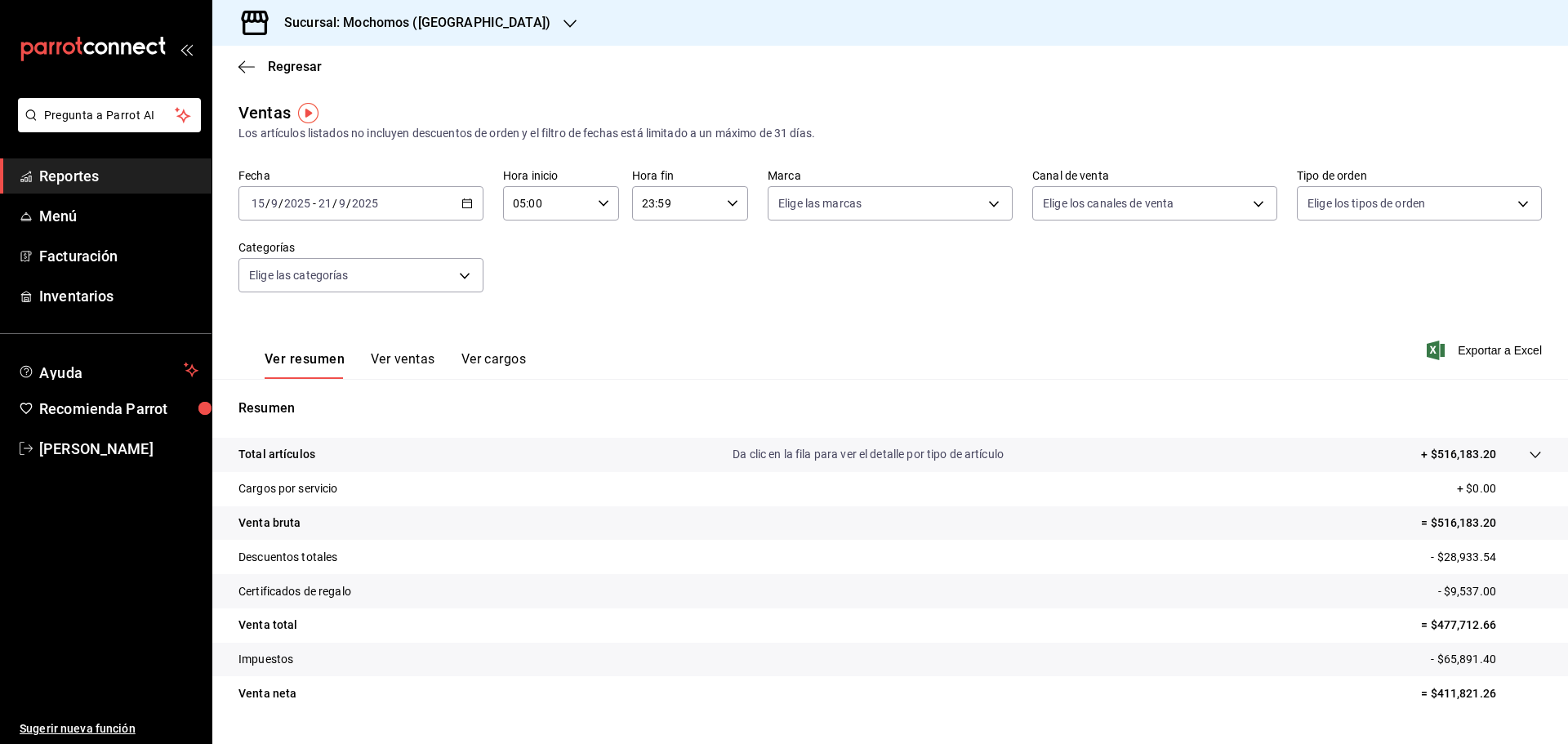
click at [563, 17] on icon "button" at bounding box center [569, 23] width 13 height 13
click at [275, 68] on span "Ryoshi (Cancun)" at bounding box center [304, 71] width 157 height 17
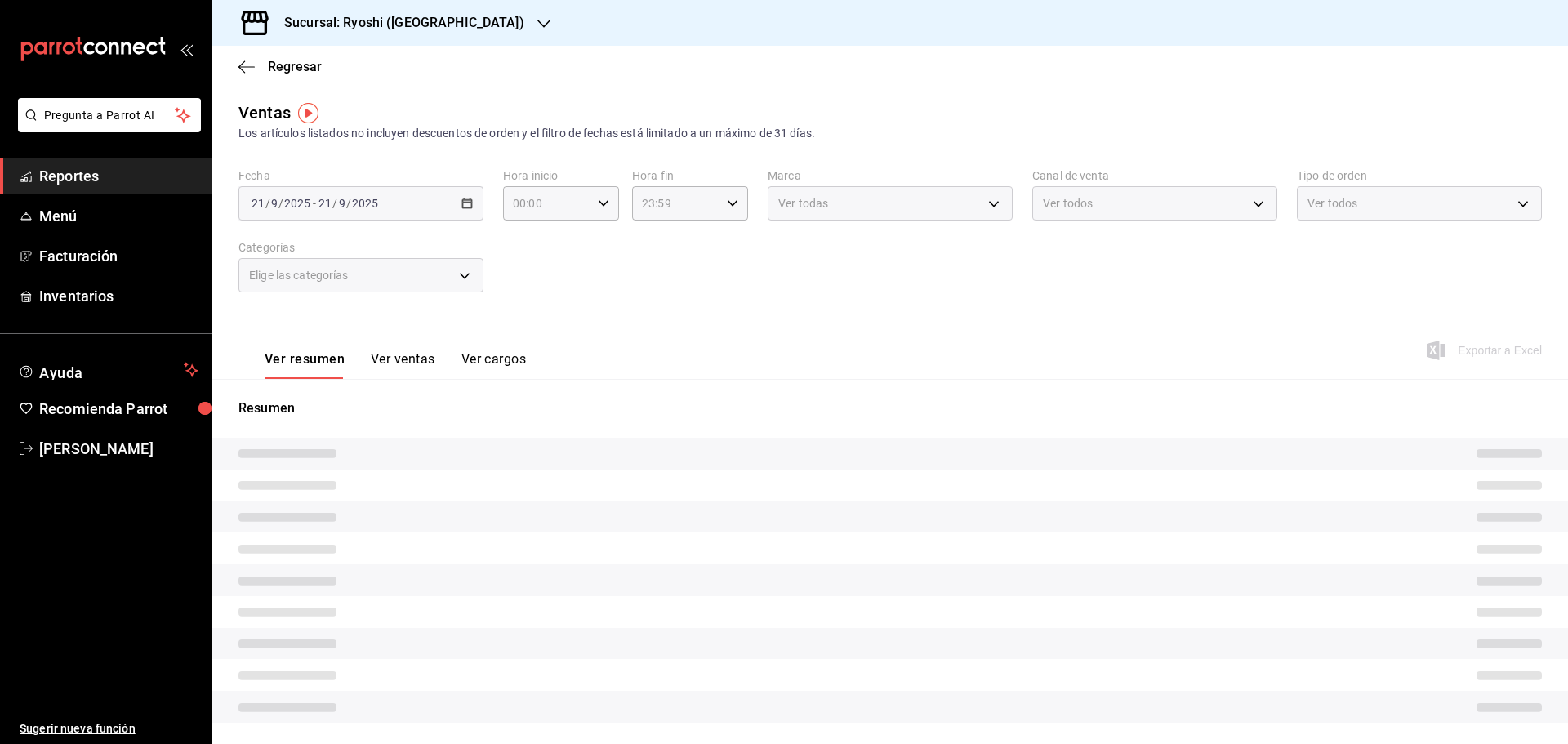
type input "05:00"
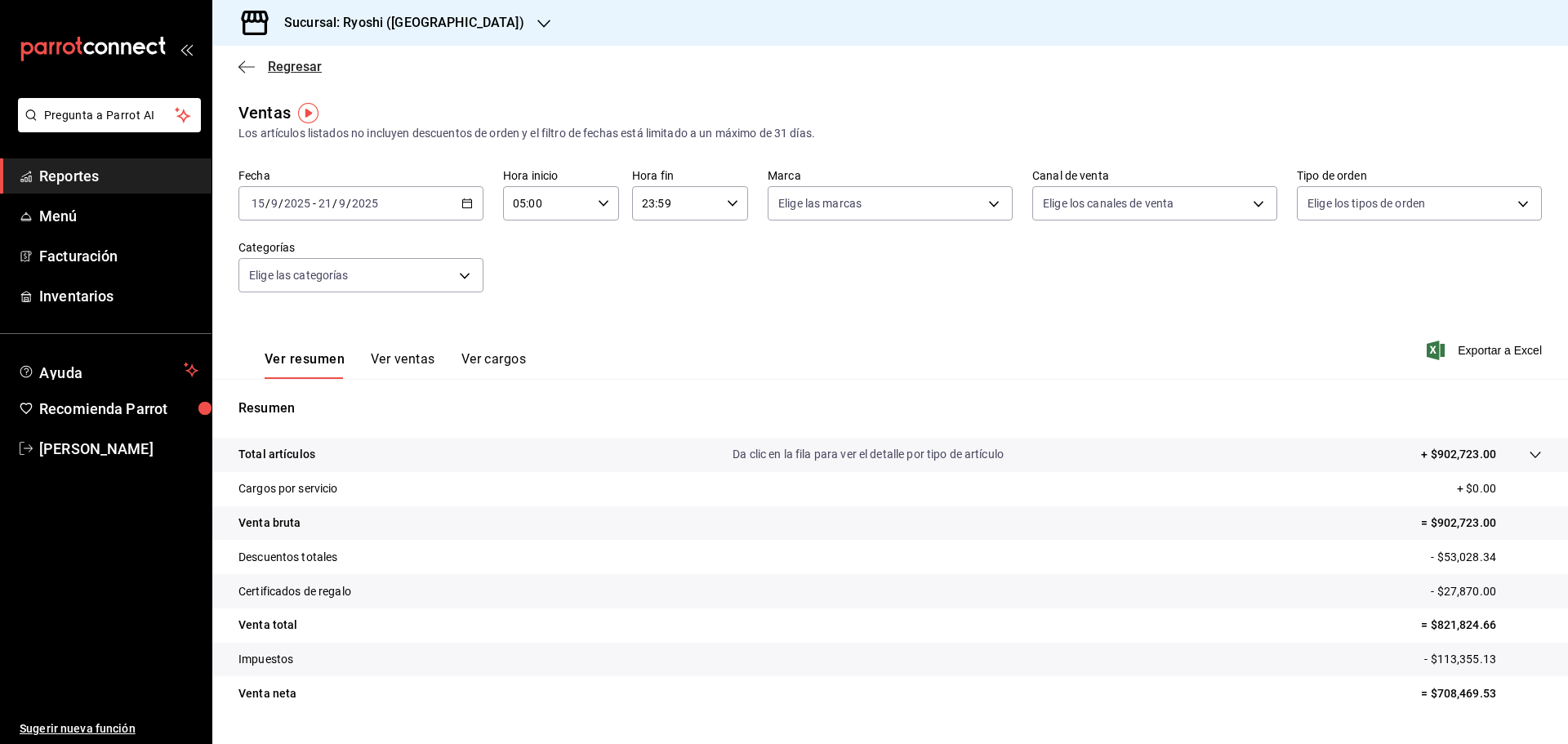
click at [245, 64] on icon "button" at bounding box center [247, 66] width 17 height 15
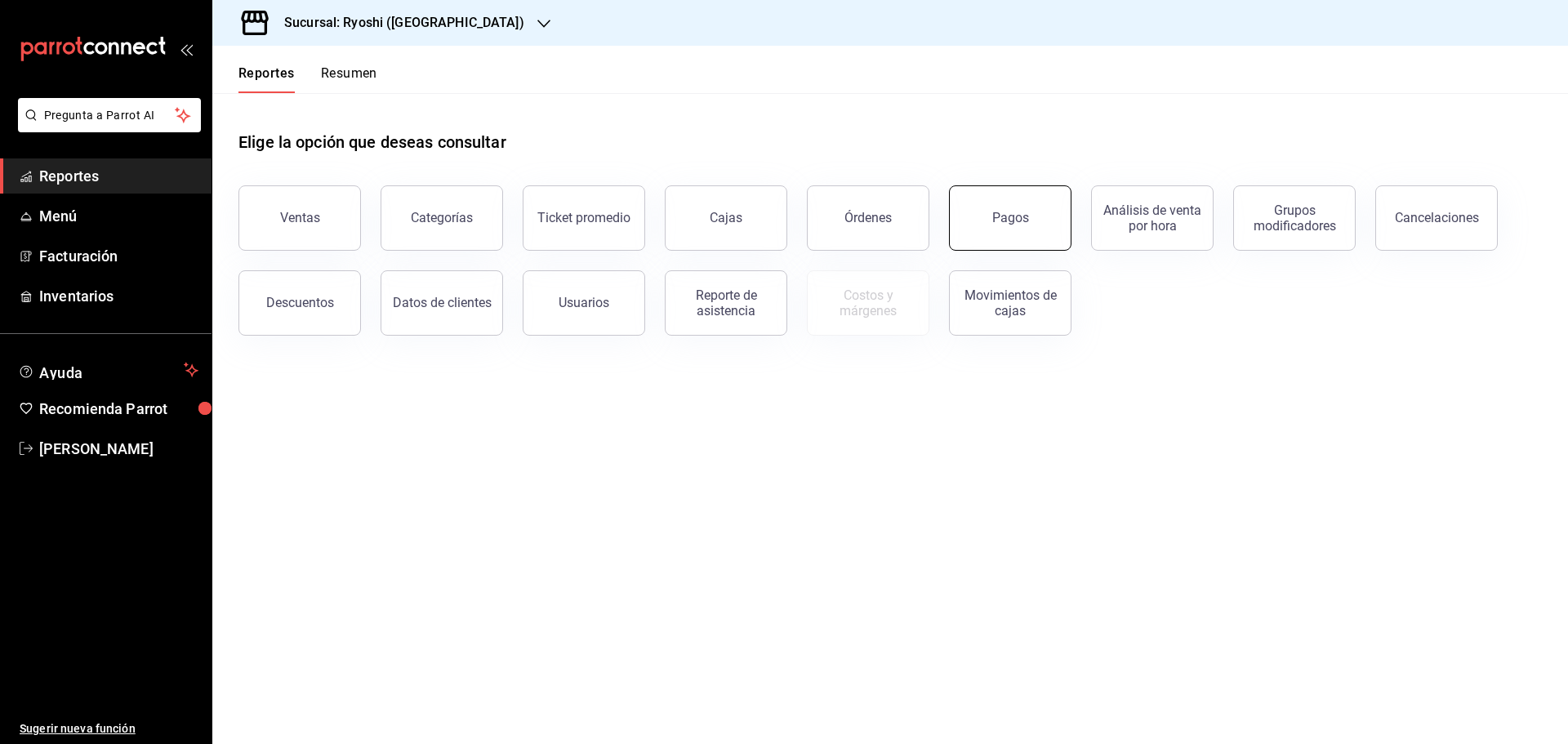
click at [1018, 220] on div "Pagos" at bounding box center [1011, 218] width 37 height 16
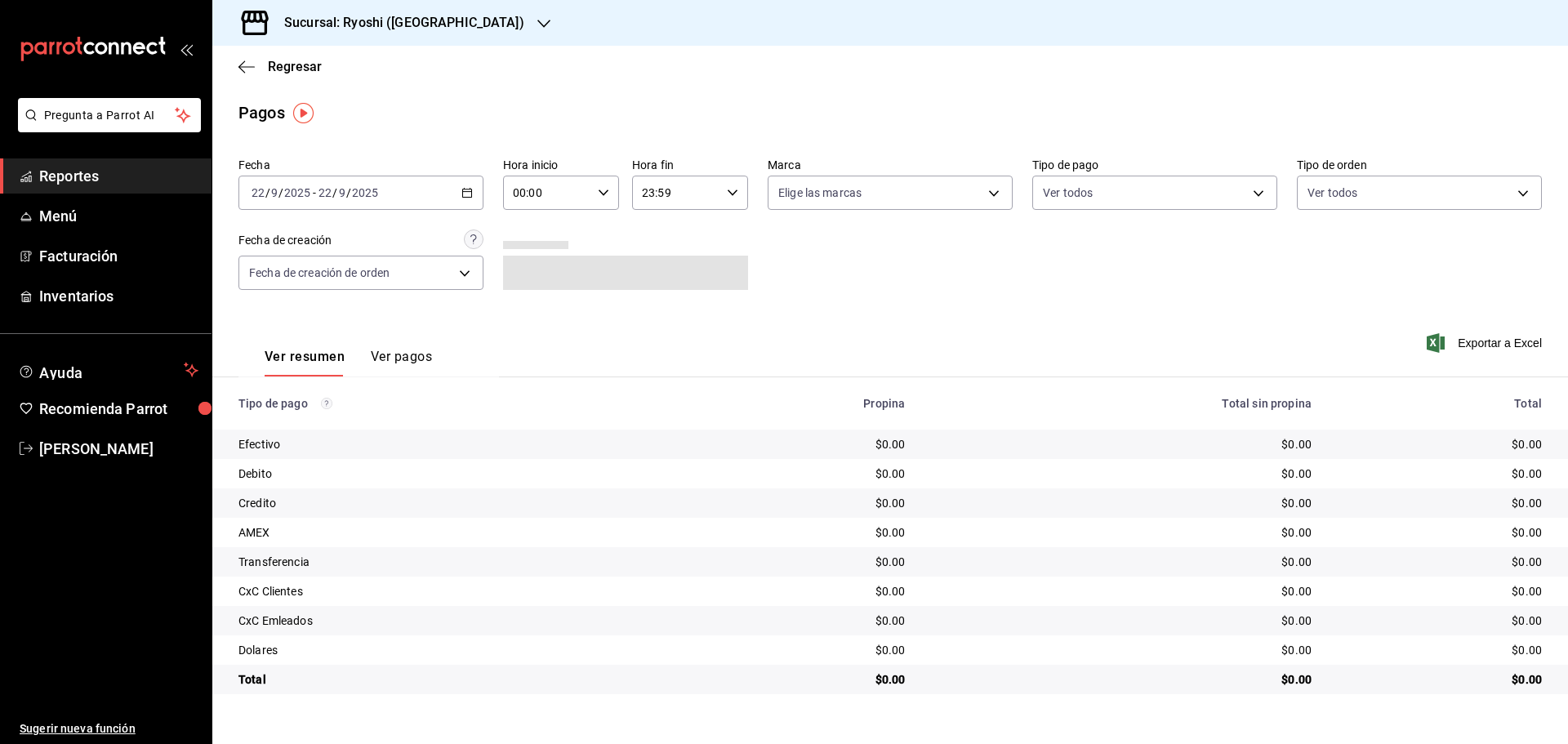
click at [467, 186] on div "2025-09-22 22 / 9 / 2025 - 2025-09-22 22 / 9 / 2025" at bounding box center [361, 192] width 245 height 34
click at [268, 419] on span "Rango de fechas" at bounding box center [316, 426] width 126 height 17
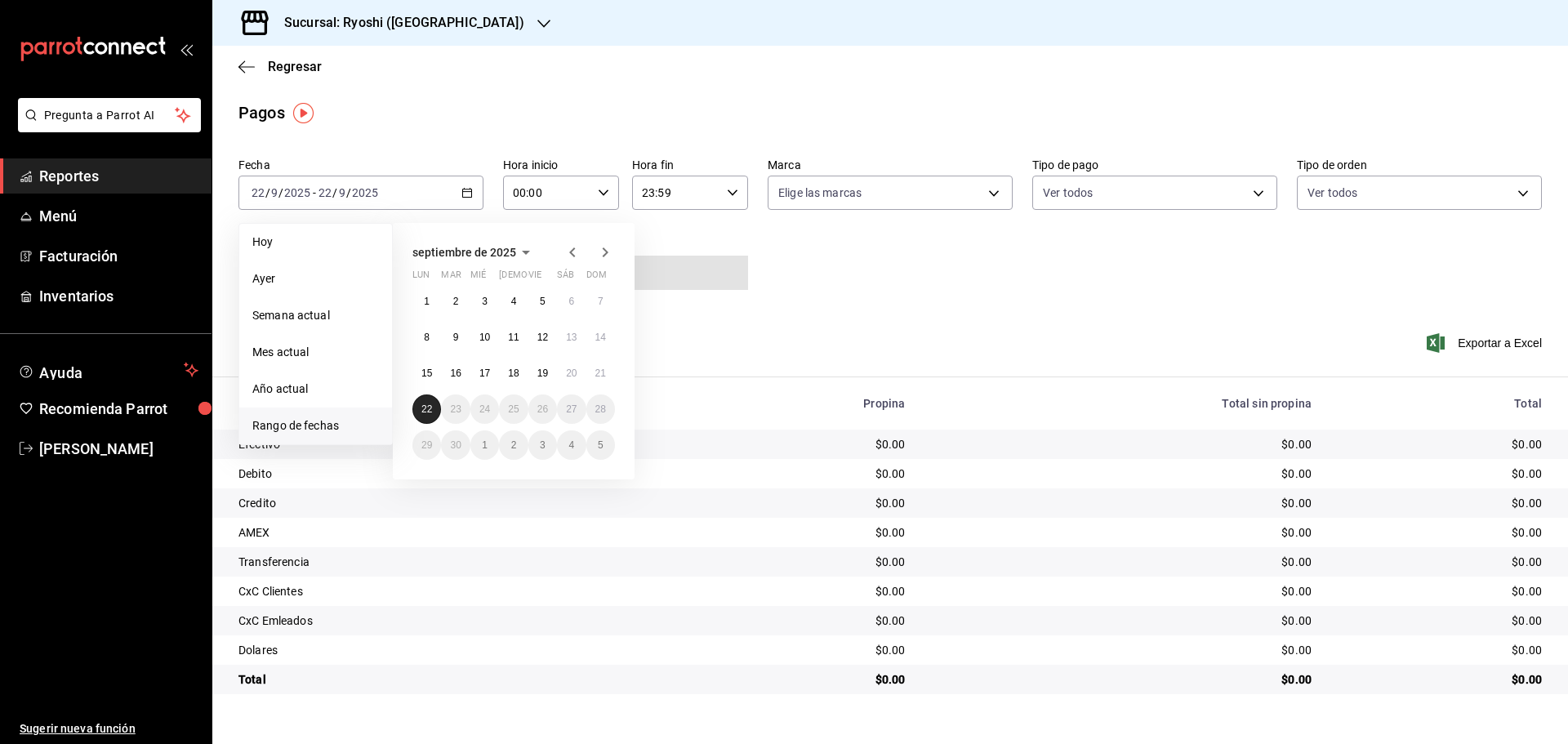
click at [428, 406] on abbr "22" at bounding box center [426, 410] width 11 height 12
click at [296, 421] on span "Rango de fechas" at bounding box center [316, 426] width 126 height 17
click at [599, 368] on abbr "21" at bounding box center [600, 374] width 11 height 12
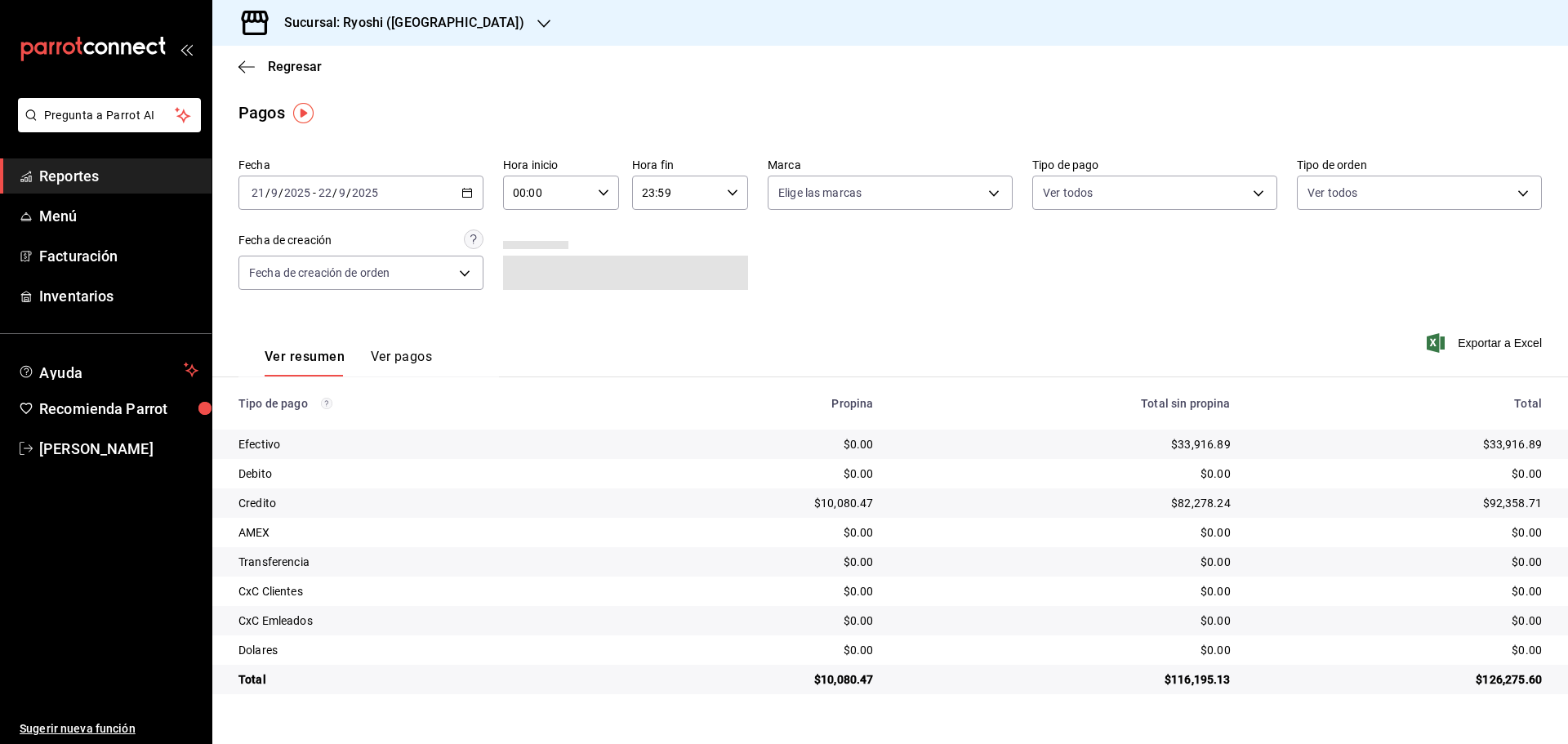
click at [469, 189] on \(Stroke\) "button" at bounding box center [467, 192] width 10 height 9
click at [609, 191] on icon "button" at bounding box center [604, 193] width 12 height 12
click at [533, 260] on span "05" at bounding box center [532, 266] width 32 height 13
type input "05:00"
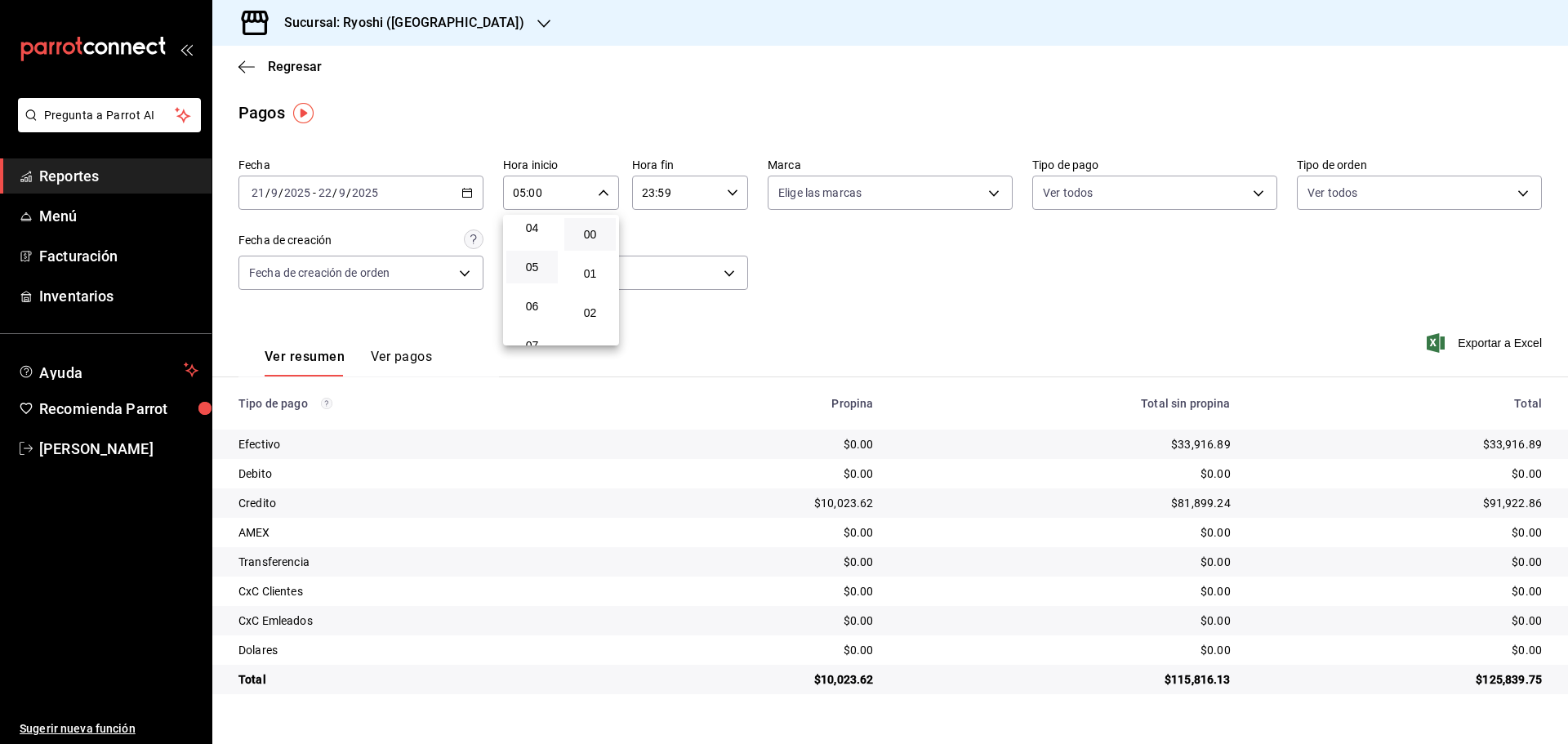
click at [731, 192] on div at bounding box center [784, 372] width 1568 height 744
click at [729, 187] on icon "button" at bounding box center [733, 193] width 12 height 12
click at [665, 270] on span "05" at bounding box center [661, 273] width 32 height 13
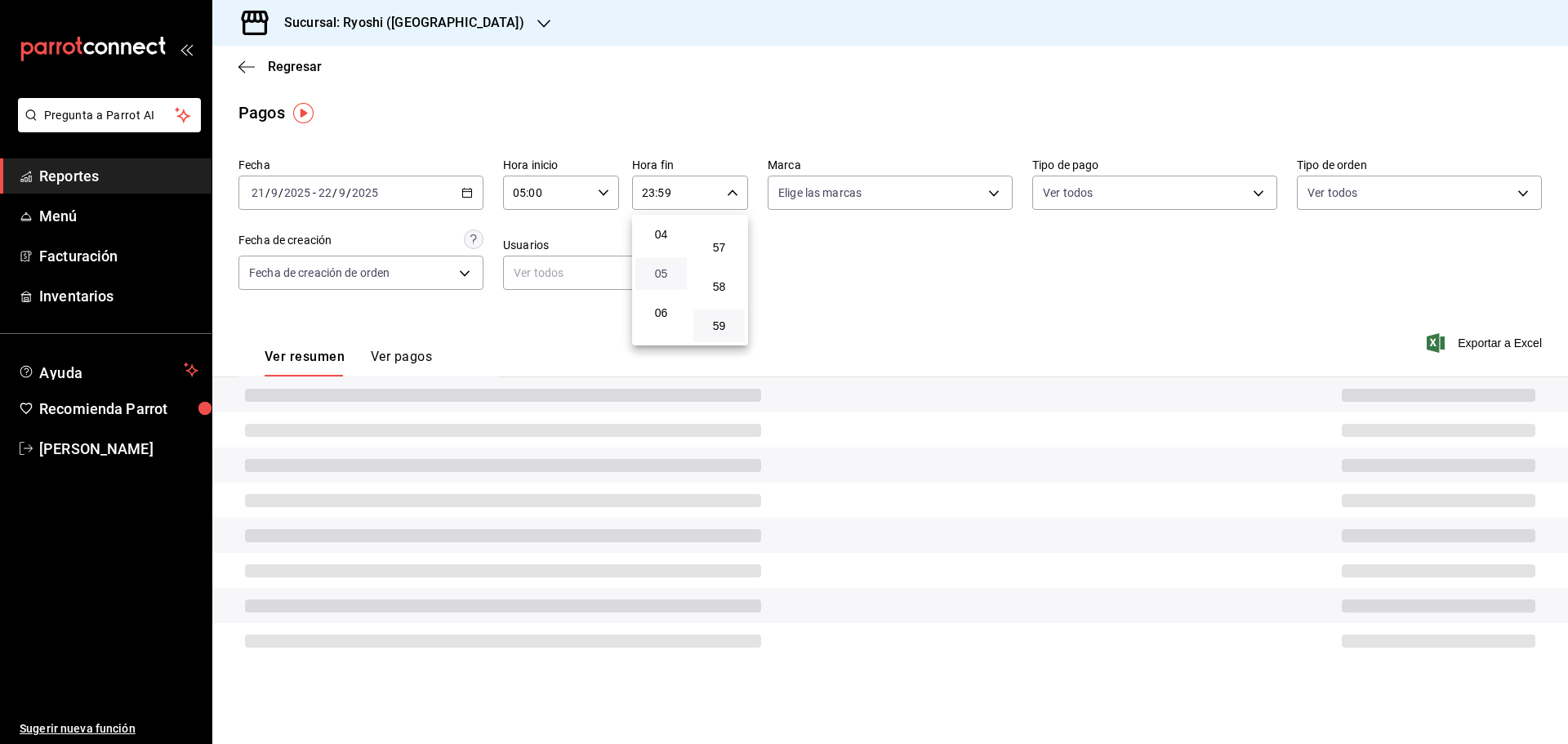
type input "05:59"
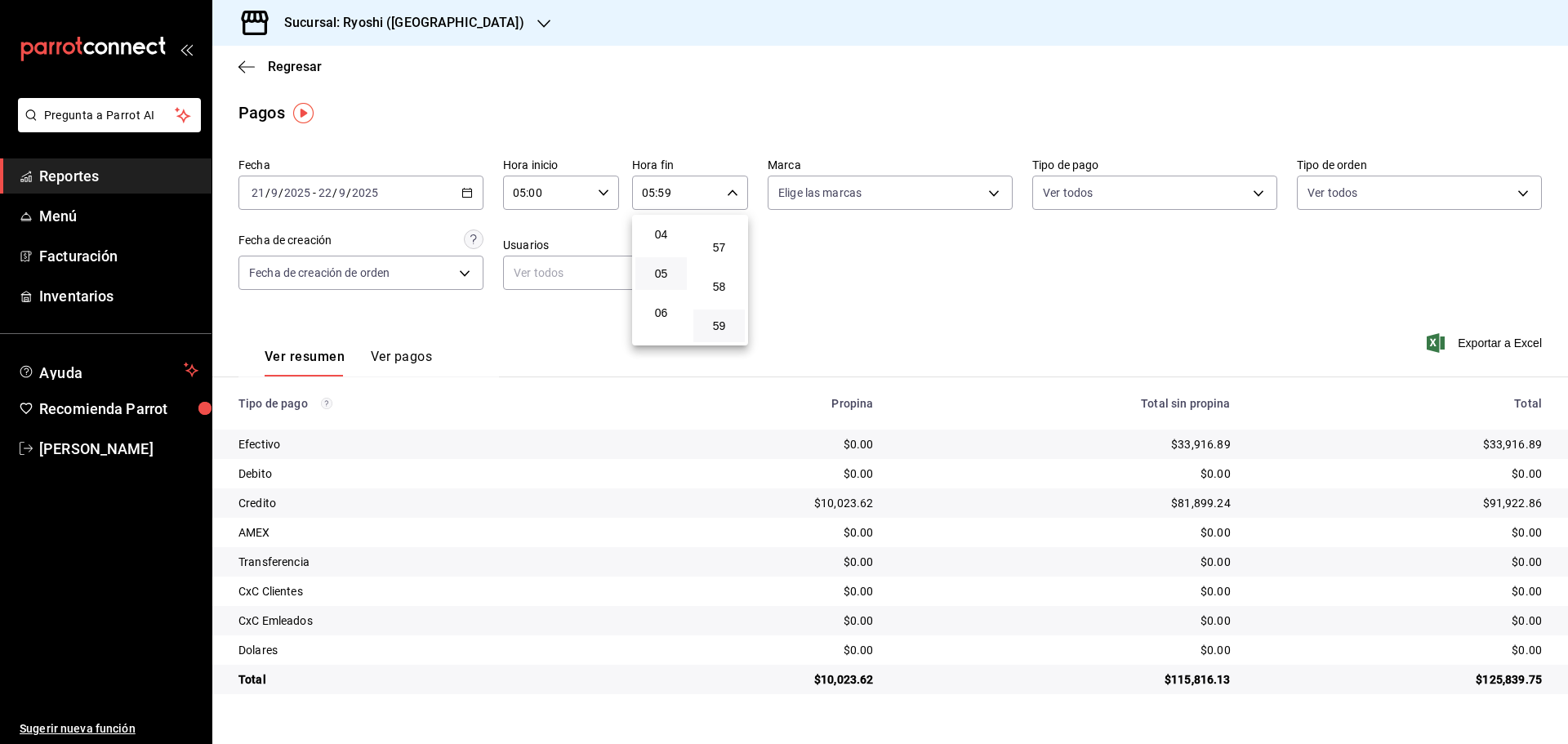
click at [917, 290] on div at bounding box center [784, 372] width 1568 height 744
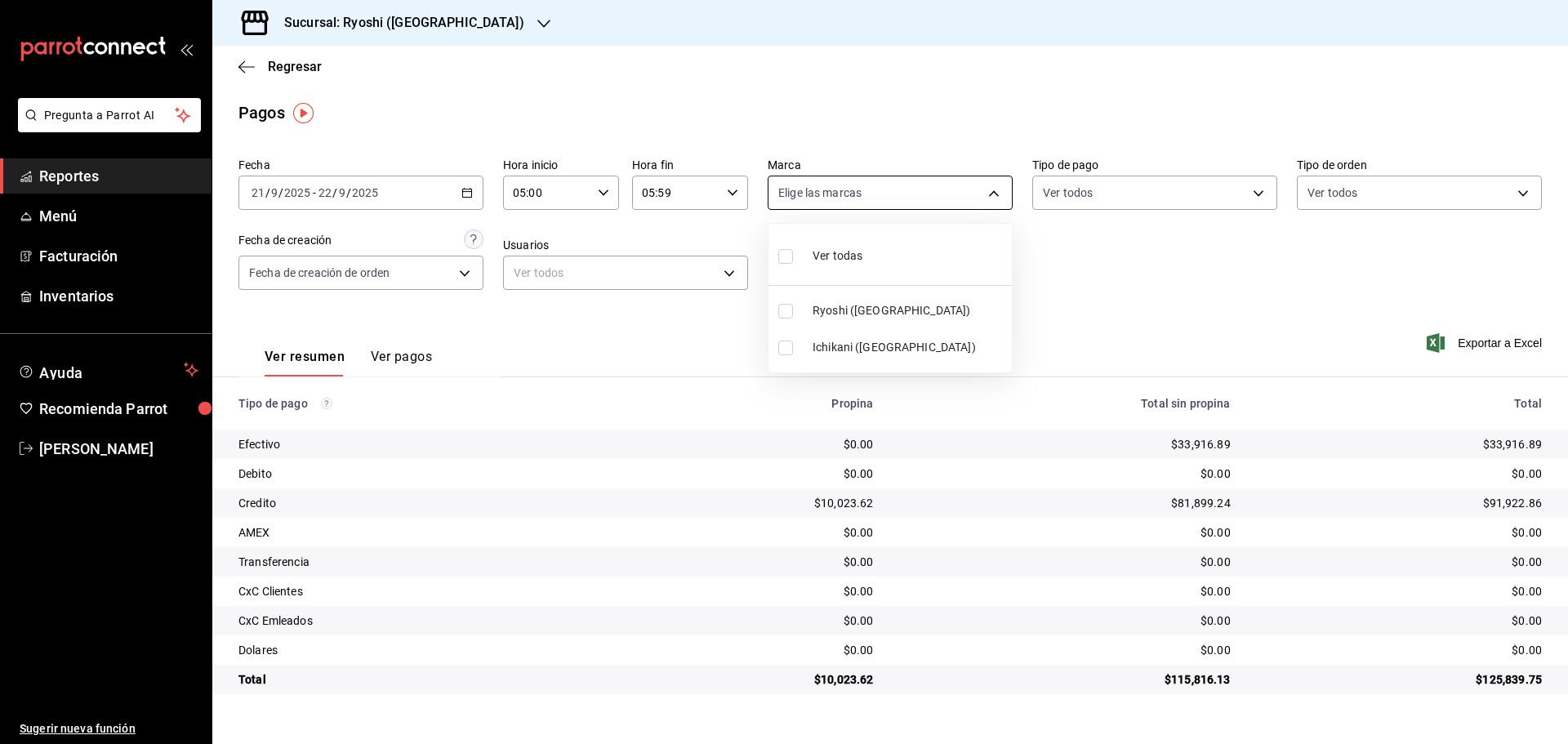
click at [995, 191] on body "Pregunta a Parrot AI Reportes Menú Facturación Inventarios Ayuda Recomienda Par…" at bounding box center [784, 372] width 1568 height 744
click at [786, 309] on input "checkbox" at bounding box center [785, 311] width 15 height 15
checkbox input "true"
type input "26ca50e5-a845-484f-a54e-8a4432b79f59"
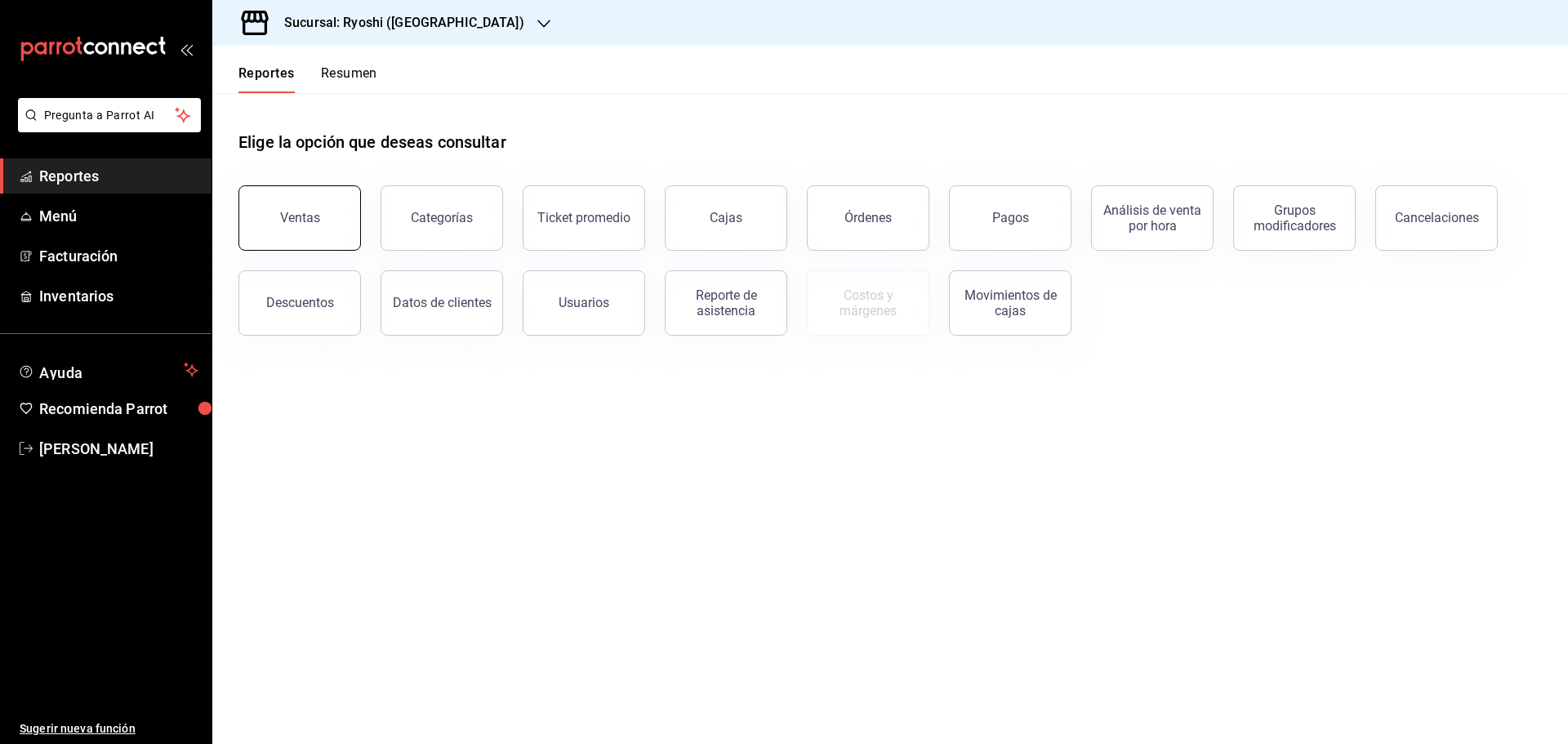
click at [311, 208] on button "Ventas" at bounding box center [300, 218] width 122 height 65
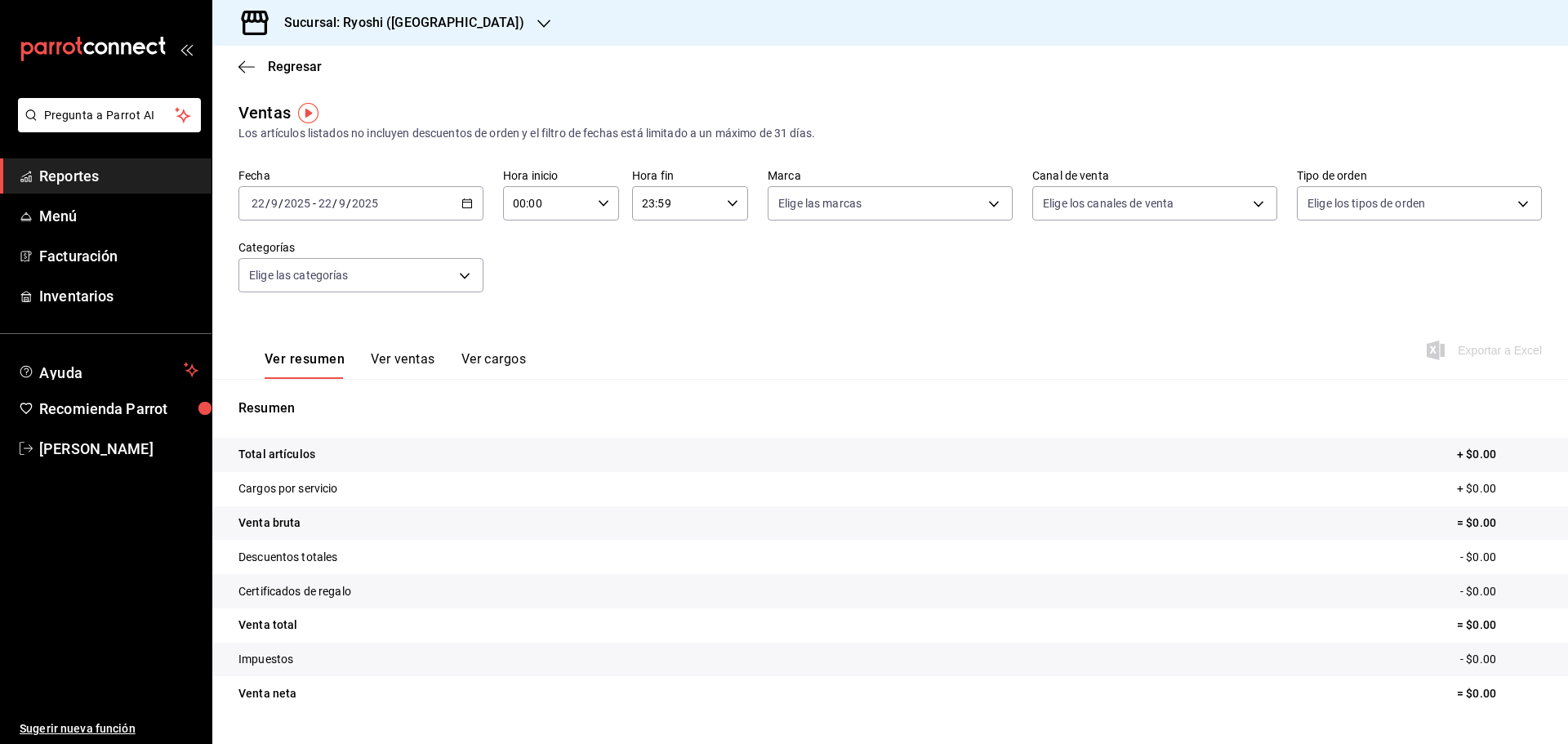
click at [465, 200] on \(Stroke\) "button" at bounding box center [467, 203] width 10 height 9
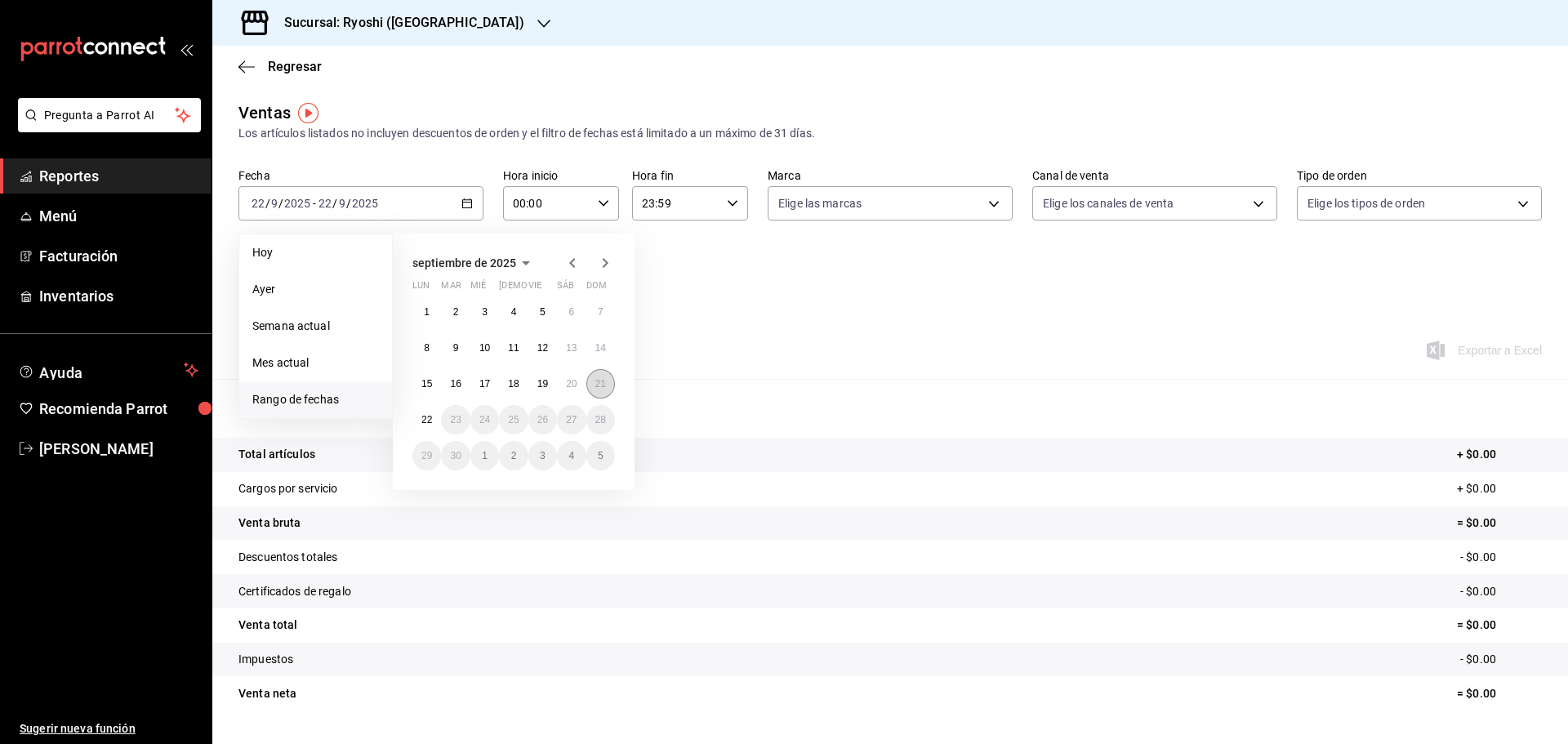
click at [595, 381] on abbr "21" at bounding box center [600, 384] width 11 height 12
click at [431, 420] on abbr "22" at bounding box center [426, 420] width 11 height 12
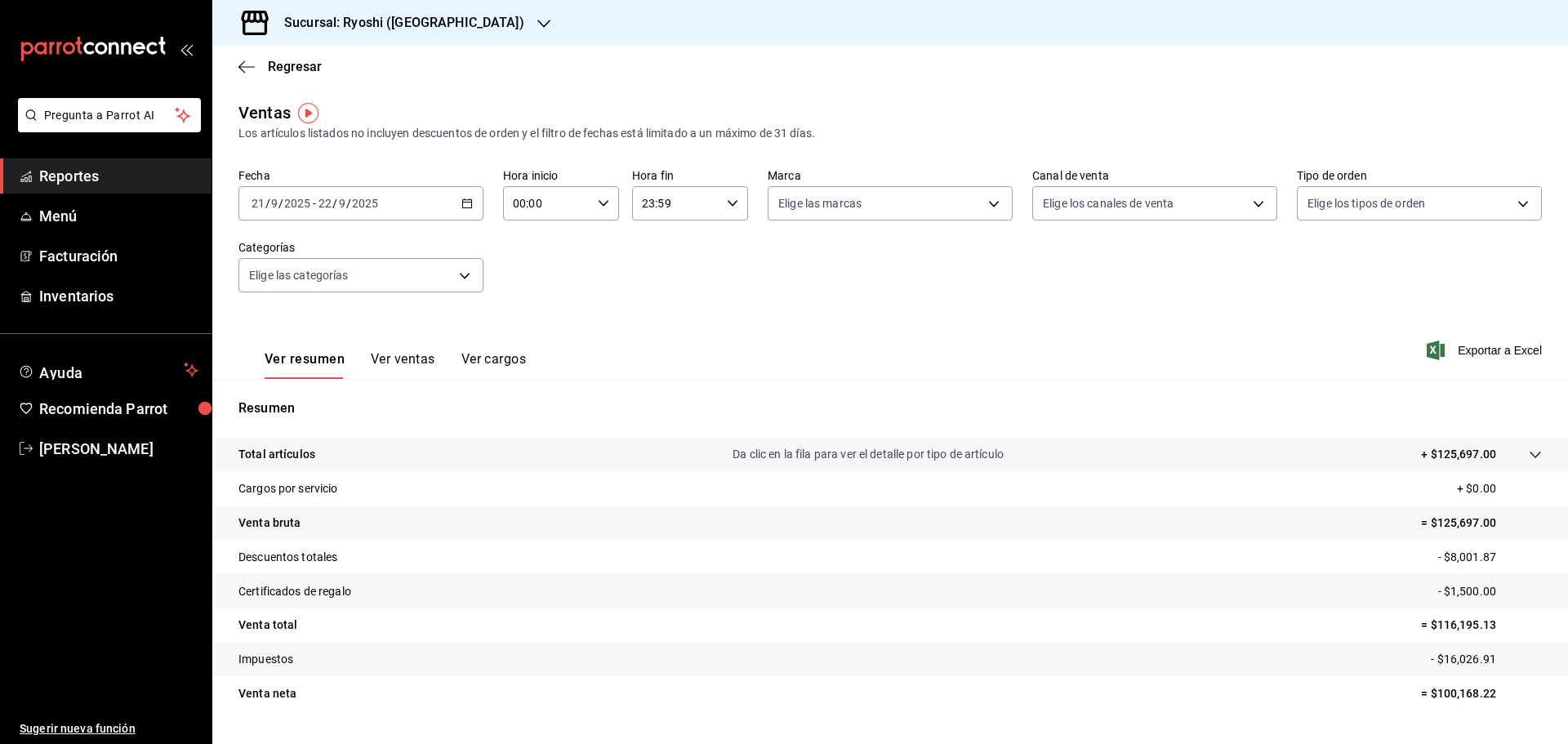
click at [599, 195] on div "00:00 Hora inicio" at bounding box center [560, 203] width 116 height 34
click at [530, 276] on span "05" at bounding box center [529, 277] width 32 height 13
type input "05:00"
click at [726, 204] on div at bounding box center [784, 372] width 1568 height 744
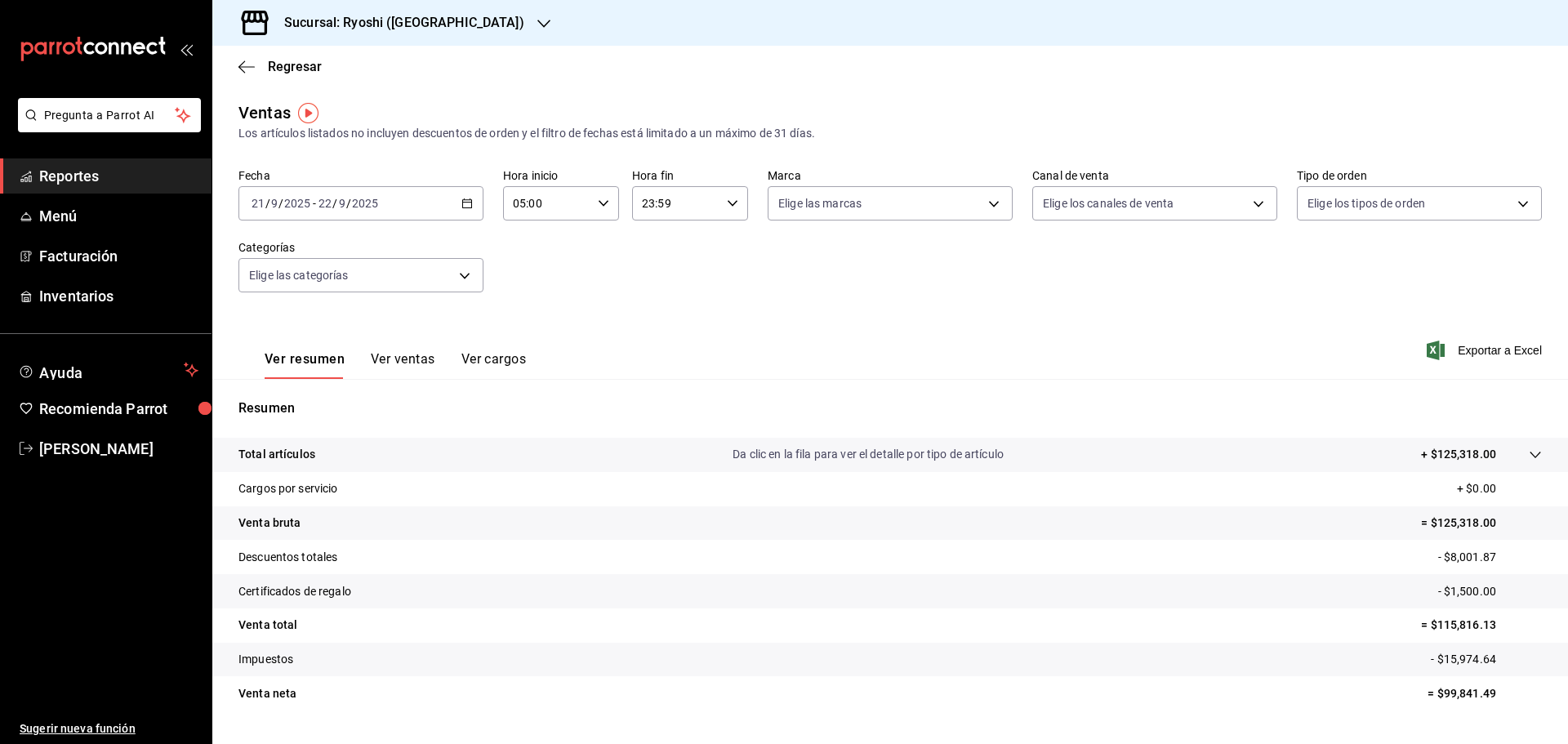
click at [727, 204] on \(Stroke\) "button" at bounding box center [732, 203] width 10 height 6
click at [659, 282] on span "05" at bounding box center [656, 284] width 32 height 13
type input "05:59"
click at [984, 198] on div at bounding box center [784, 372] width 1568 height 744
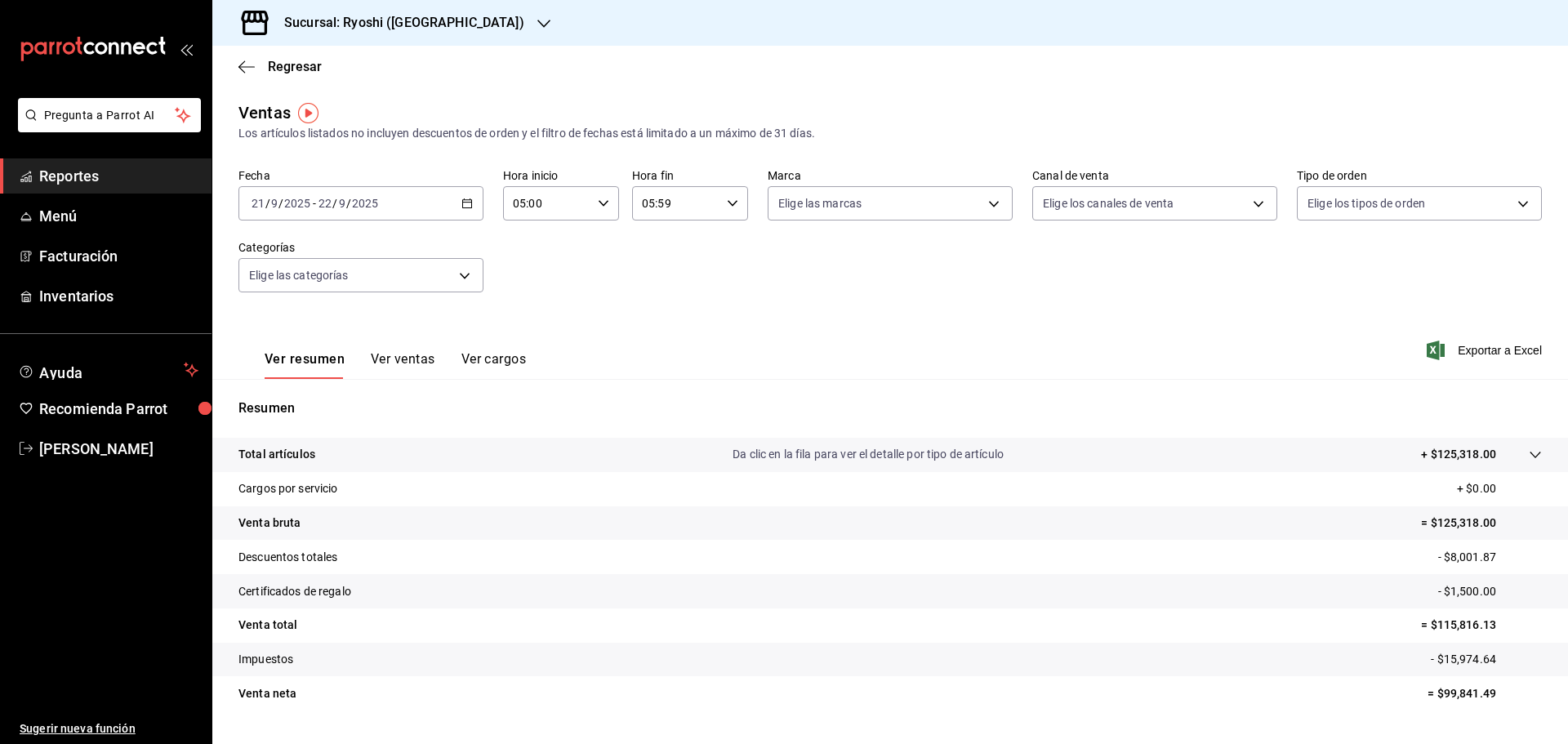
click at [984, 198] on body "Pregunta a Parrot AI Reportes Menú Facturación Inventarios Ayuda Recomienda Par…" at bounding box center [784, 372] width 1568 height 744
click at [785, 317] on input "checkbox" at bounding box center [781, 321] width 15 height 15
checkbox input "true"
type input "26ca50e5-a845-484f-a54e-8a4432b79f59"
click at [1478, 349] on div at bounding box center [784, 372] width 1568 height 744
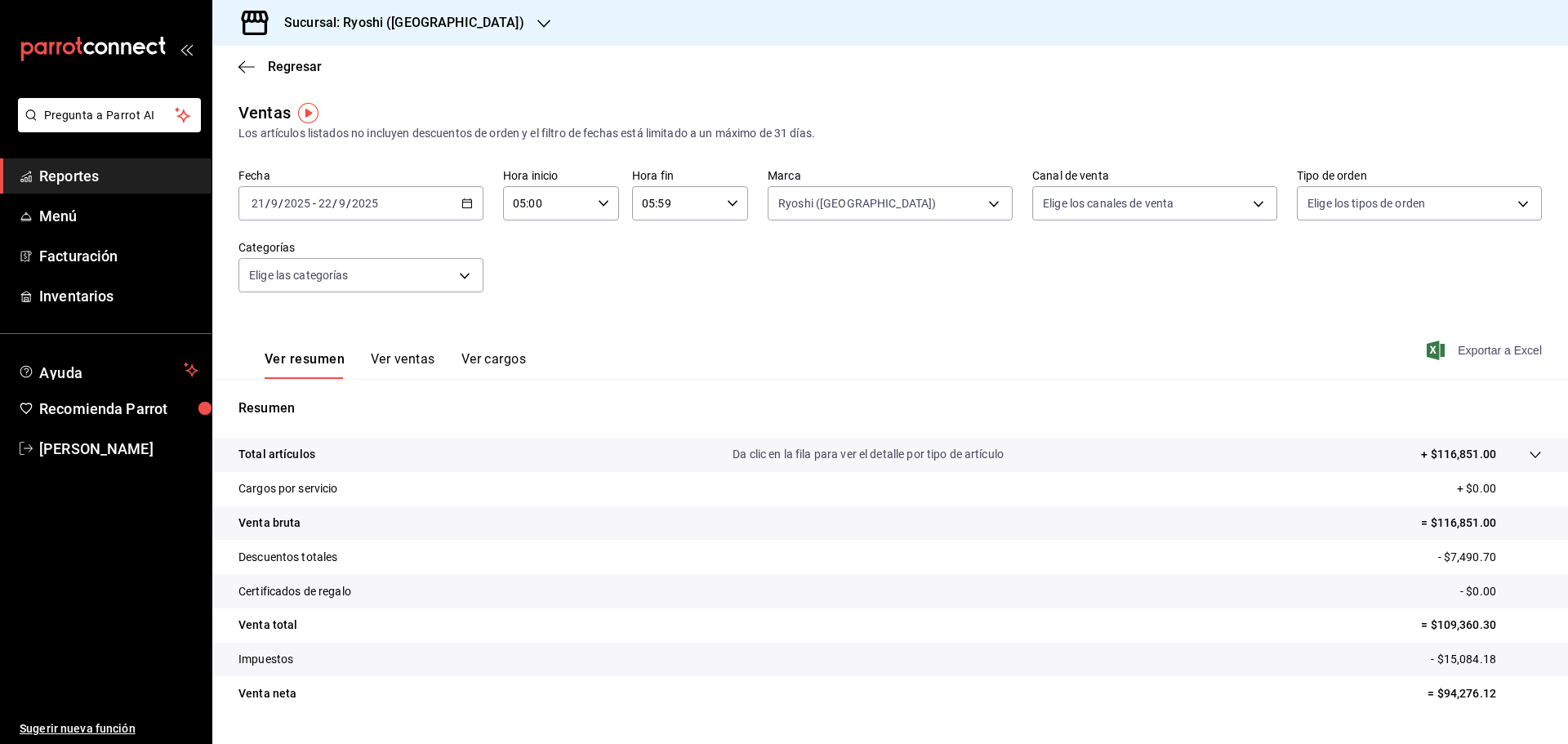
click at [1474, 348] on span "Exportar a Excel" at bounding box center [1485, 351] width 112 height 19
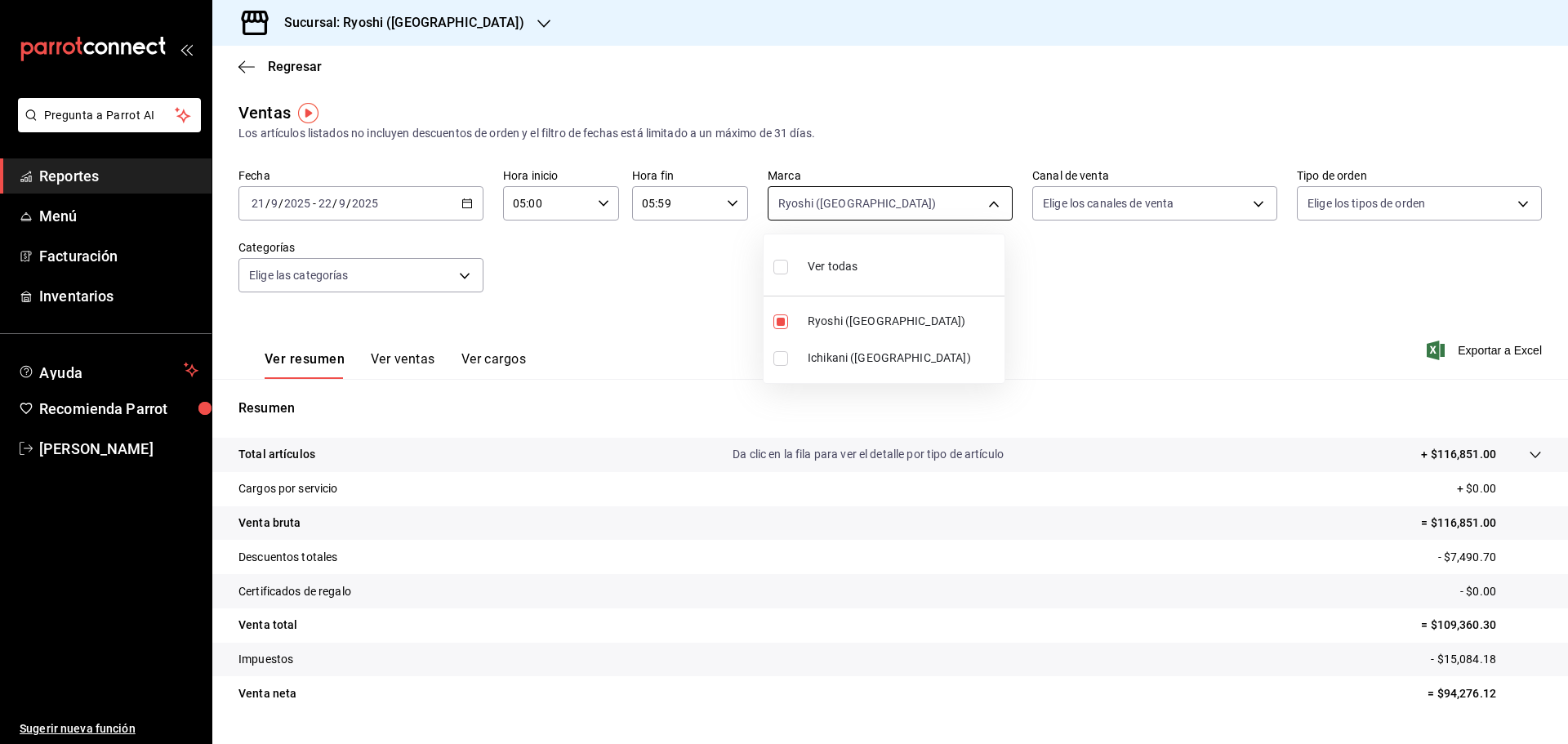
click at [984, 196] on body "Pregunta a Parrot AI Reportes Menú Facturación Inventarios Ayuda Recomienda Par…" at bounding box center [784, 372] width 1568 height 744
click at [780, 319] on input "checkbox" at bounding box center [781, 321] width 15 height 15
checkbox input "false"
click at [780, 357] on input "checkbox" at bounding box center [781, 358] width 15 height 15
checkbox input "true"
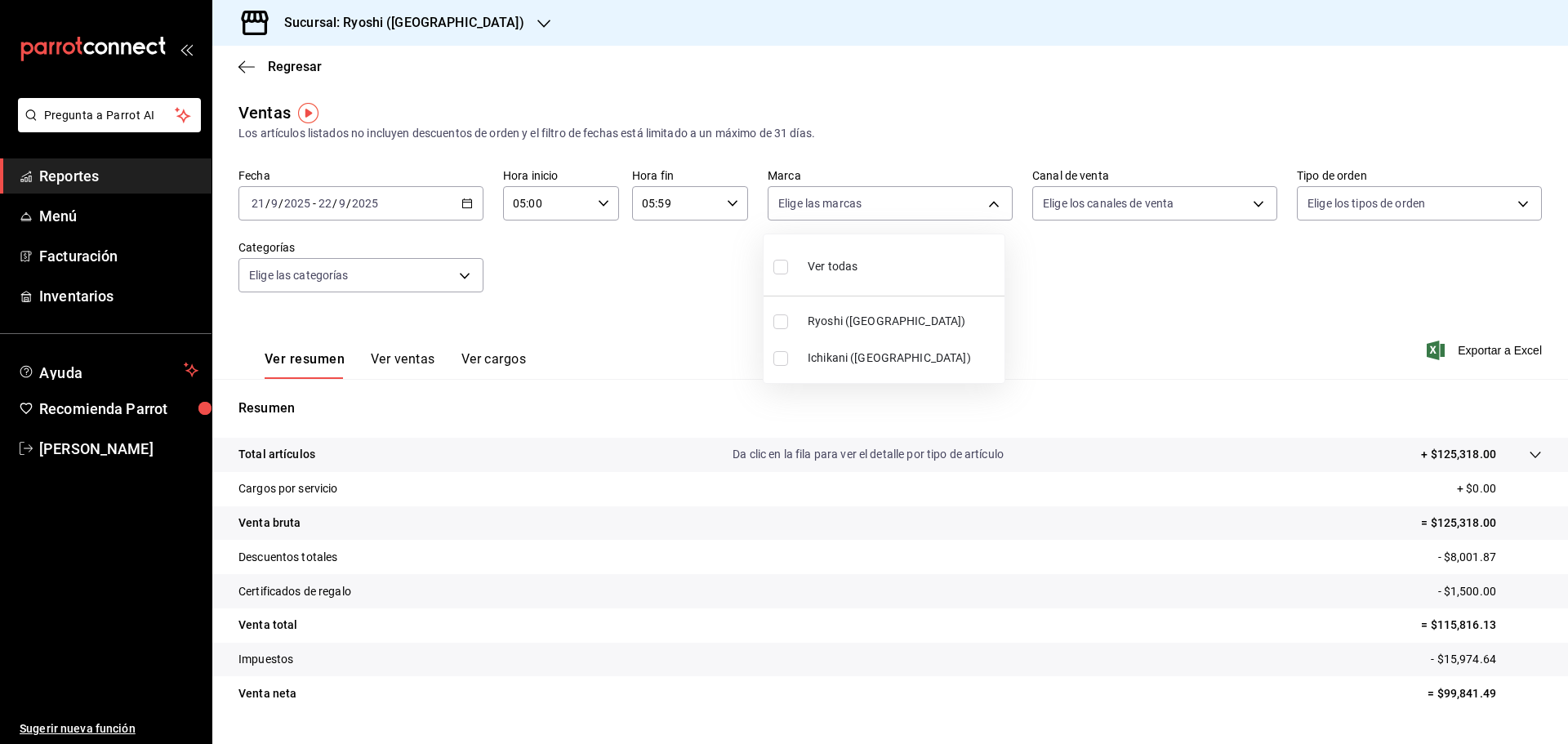
type input "e80bf875-3c9c-4ad9-8c6a-14c8262011fc"
click at [1478, 348] on div at bounding box center [784, 372] width 1568 height 744
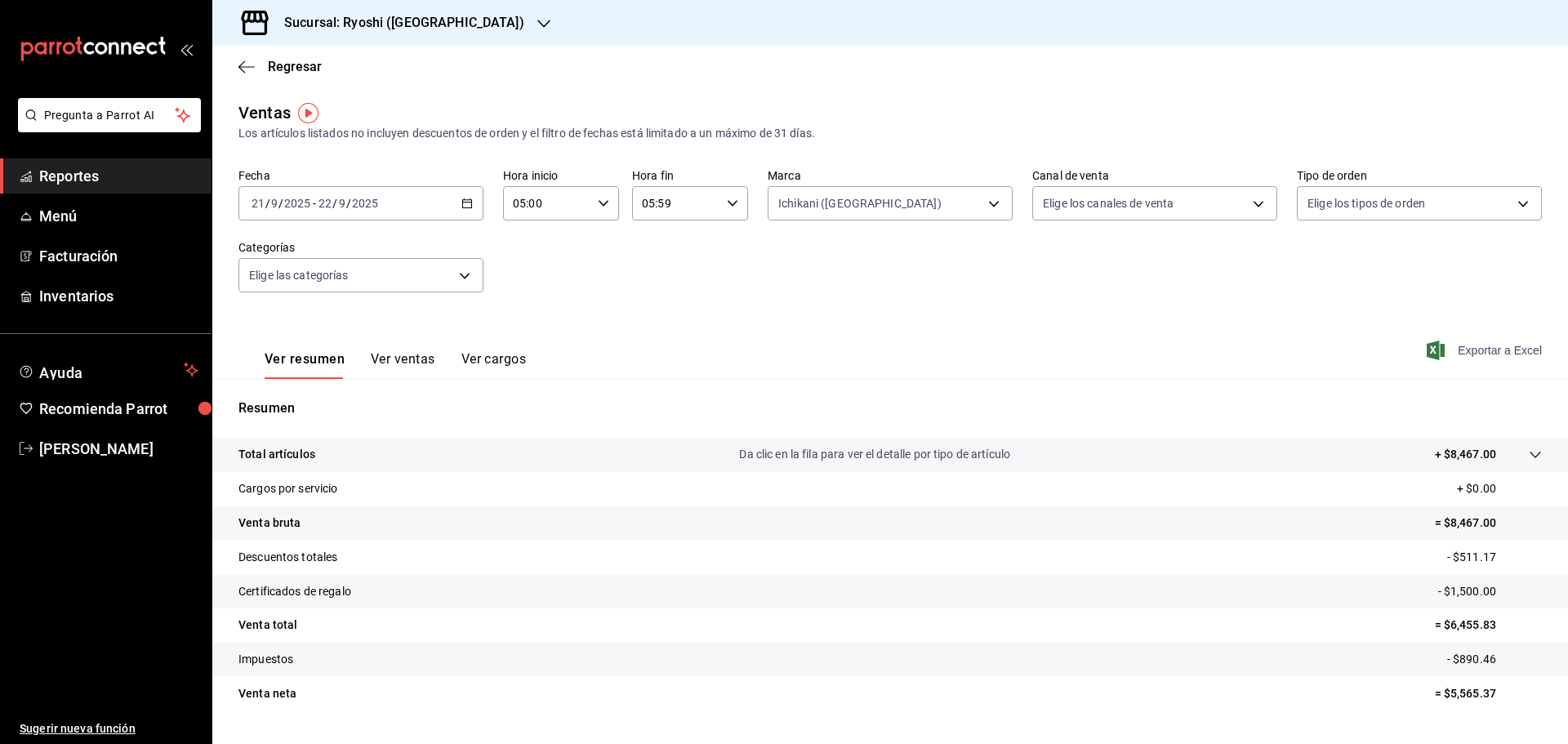
click at [1475, 346] on span "Exportar a Excel" at bounding box center [1485, 351] width 112 height 19
click at [461, 198] on icon "button" at bounding box center [467, 204] width 12 height 12
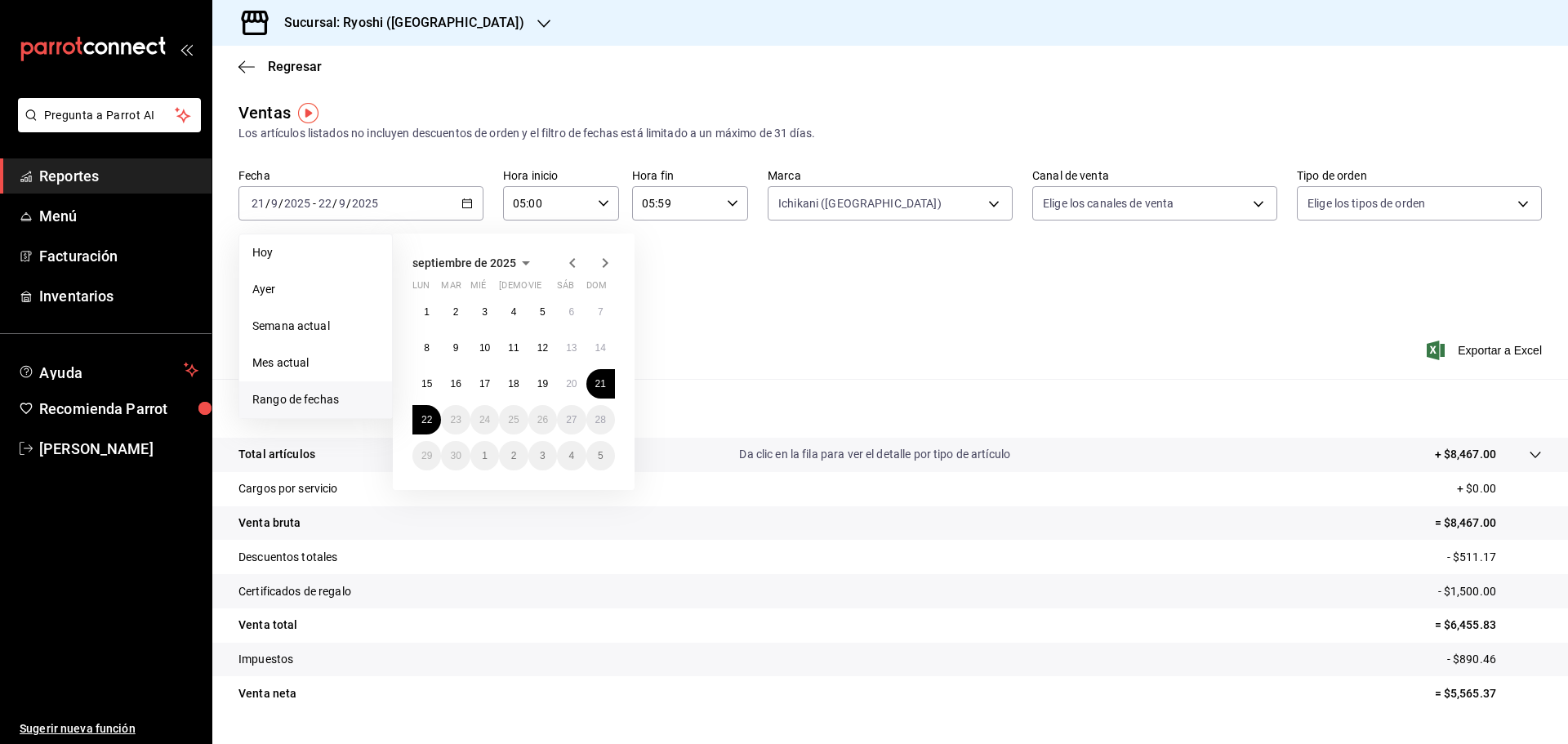
click at [317, 395] on span "Rango de fechas" at bounding box center [316, 400] width 126 height 17
click at [424, 383] on abbr "15" at bounding box center [426, 384] width 11 height 12
click at [429, 419] on abbr "22" at bounding box center [426, 420] width 11 height 12
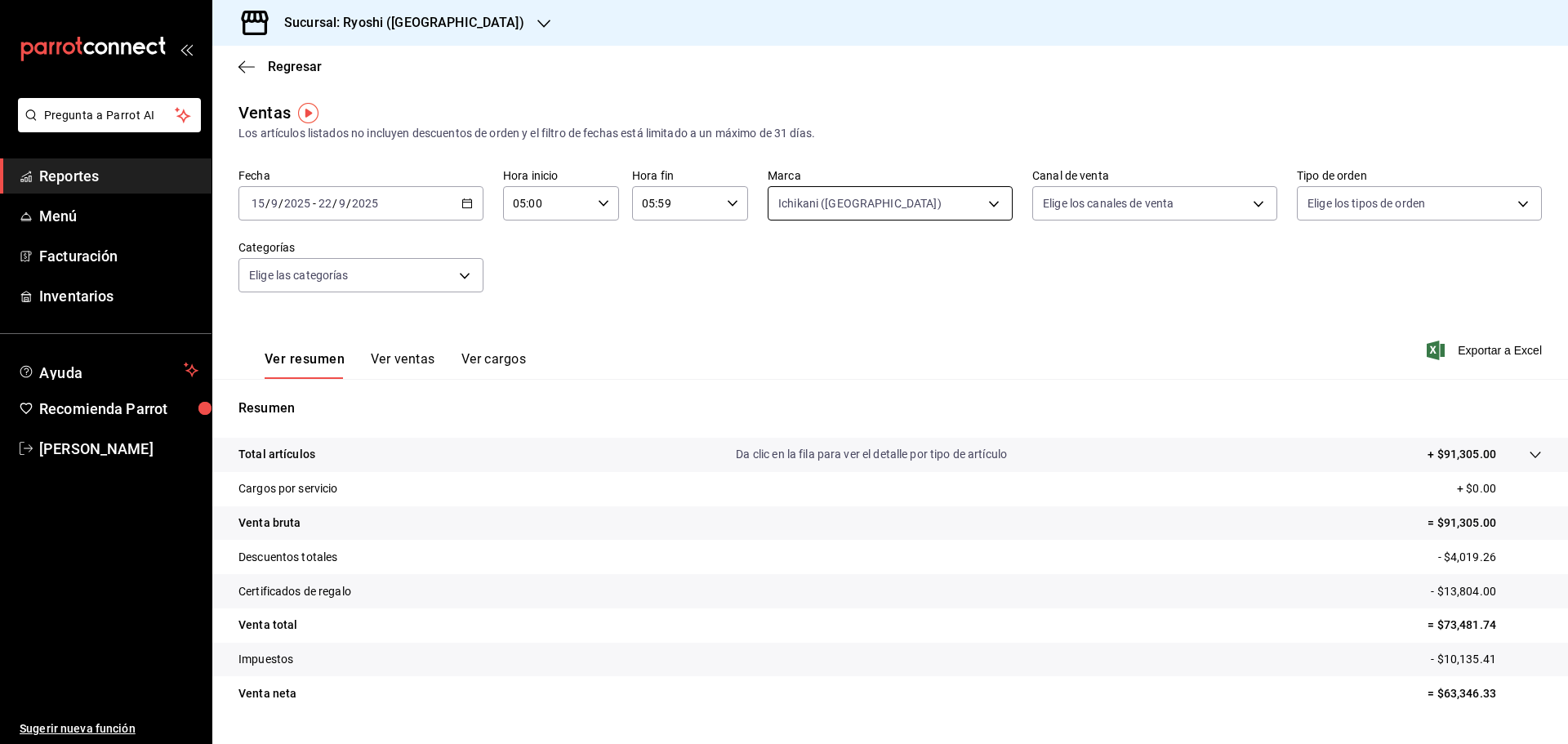
click at [984, 196] on body "Pregunta a Parrot AI Reportes Menú Facturación Inventarios Ayuda Recomienda Par…" at bounding box center [784, 372] width 1568 height 744
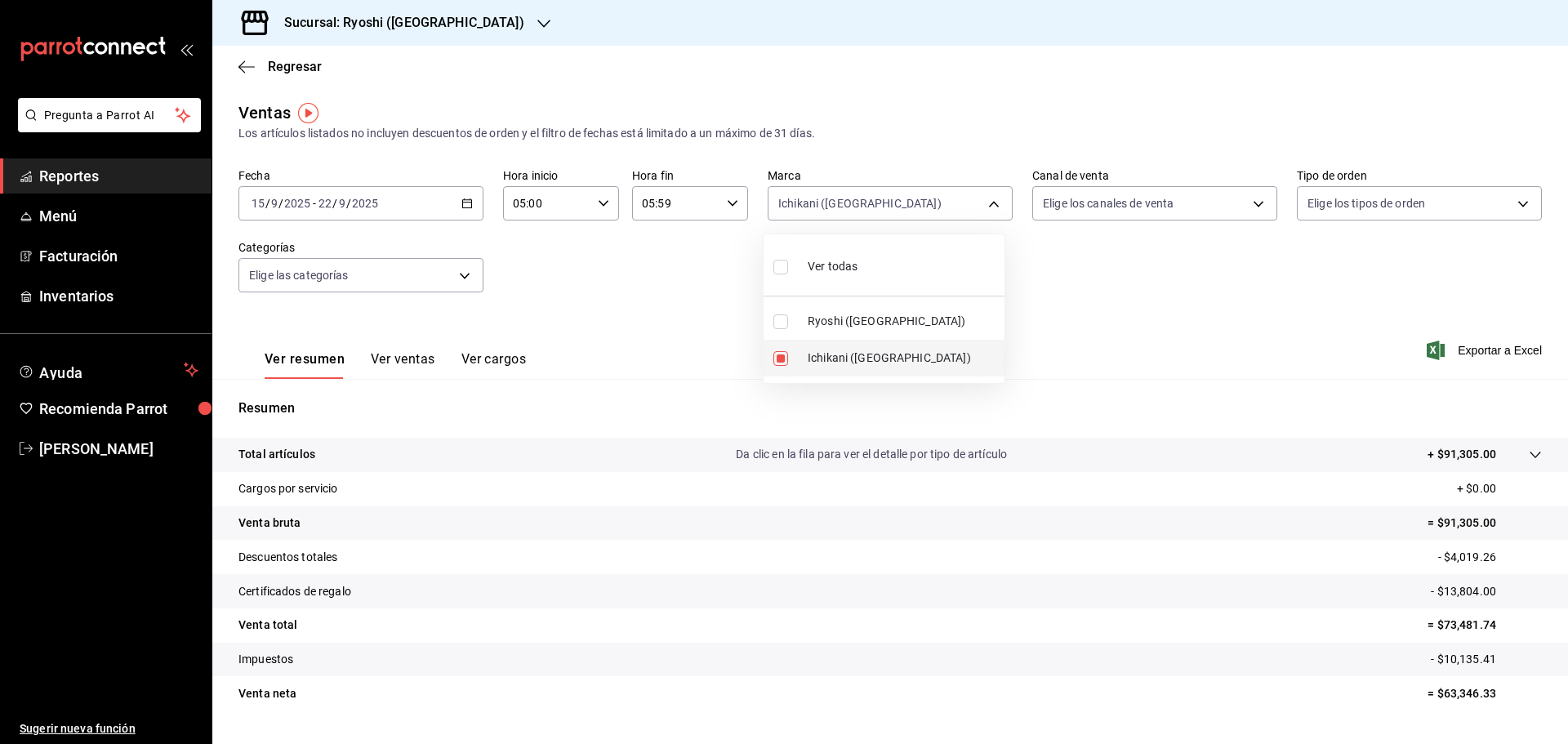
click at [782, 356] on input "checkbox" at bounding box center [781, 358] width 15 height 15
checkbox input "false"
click at [782, 318] on input "checkbox" at bounding box center [781, 321] width 15 height 15
checkbox input "true"
type input "26ca50e5-a845-484f-a54e-8a4432b79f59"
